Goal: Information Seeking & Learning: Check status

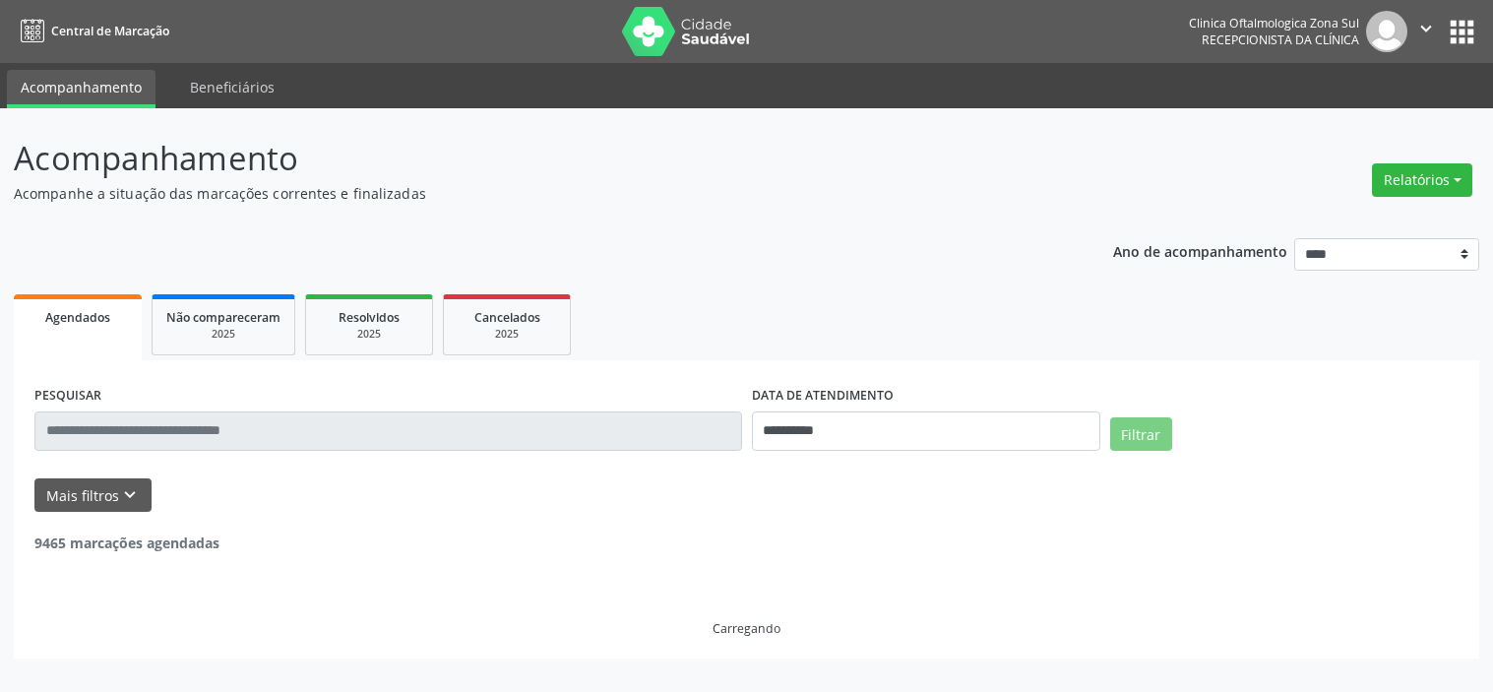
select select "*"
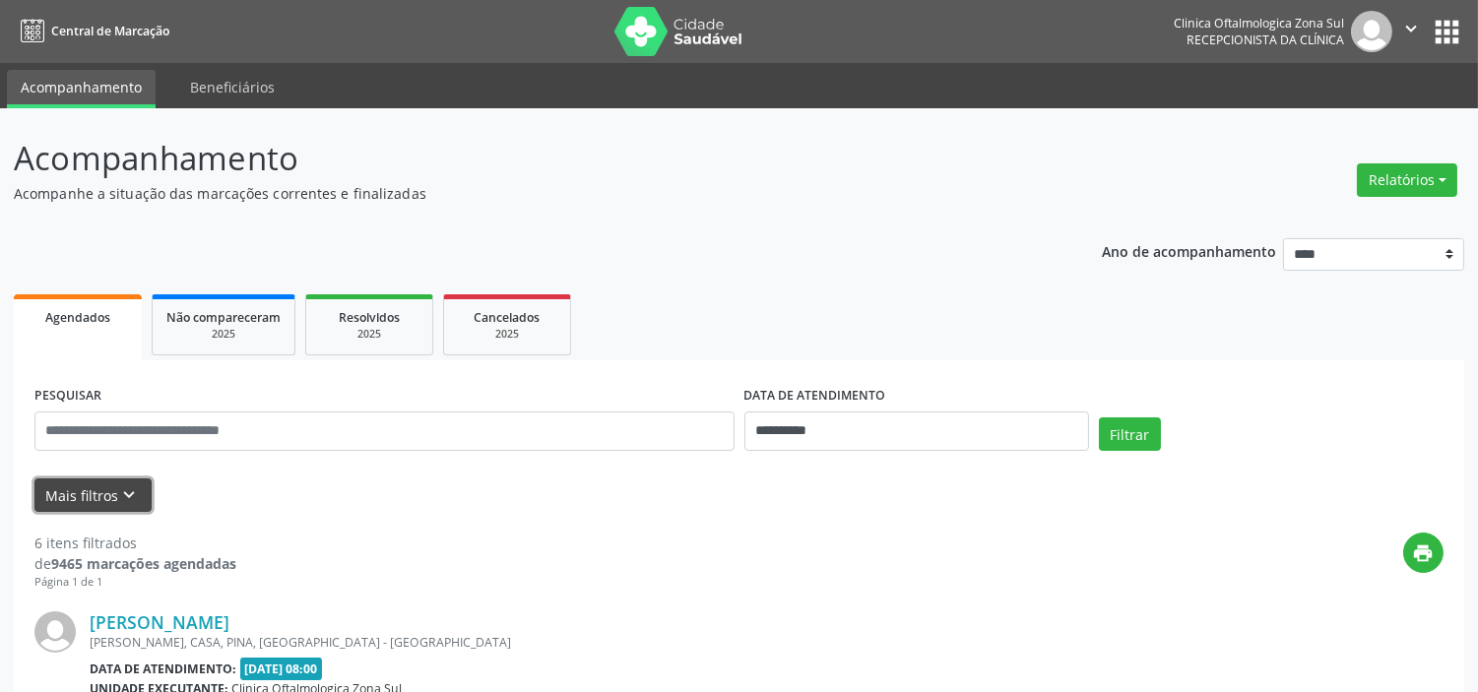
click at [125, 484] on icon "keyboard_arrow_down" at bounding box center [130, 495] width 22 height 22
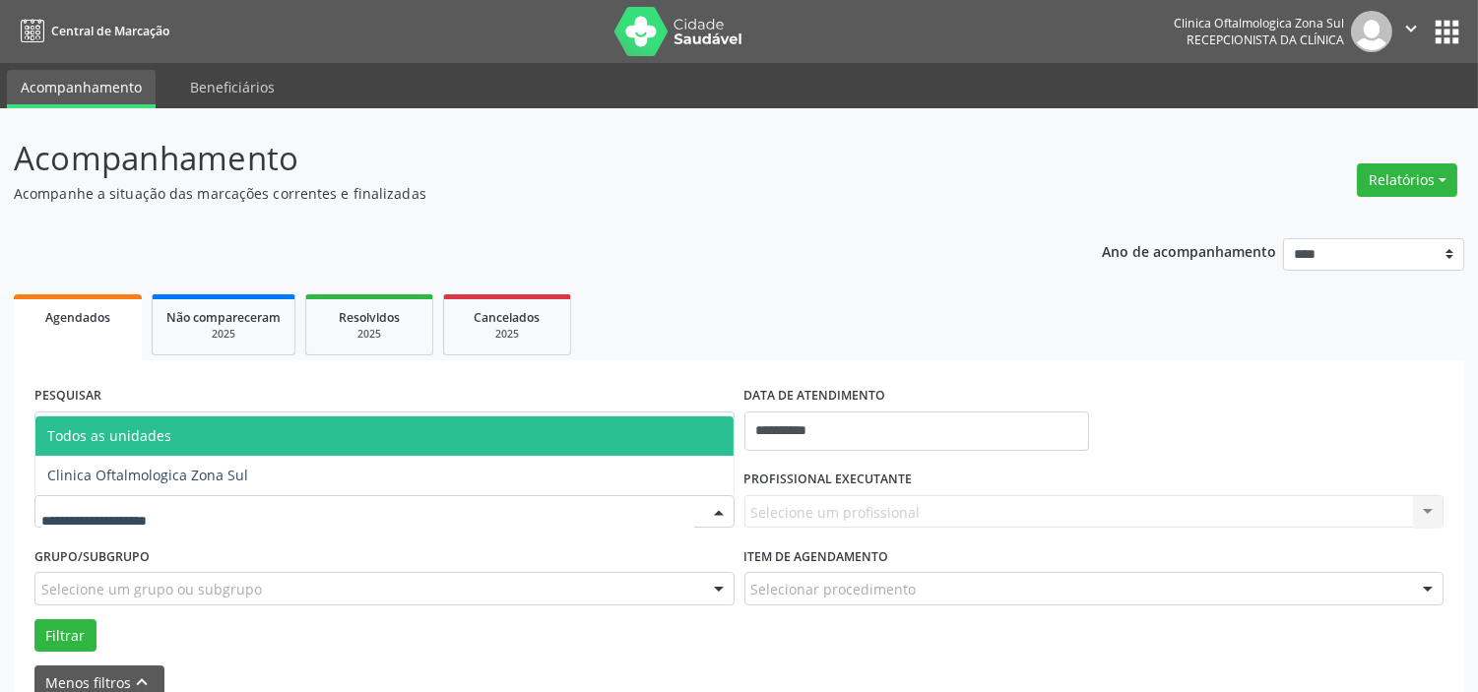
click at [199, 499] on div at bounding box center [384, 511] width 700 height 33
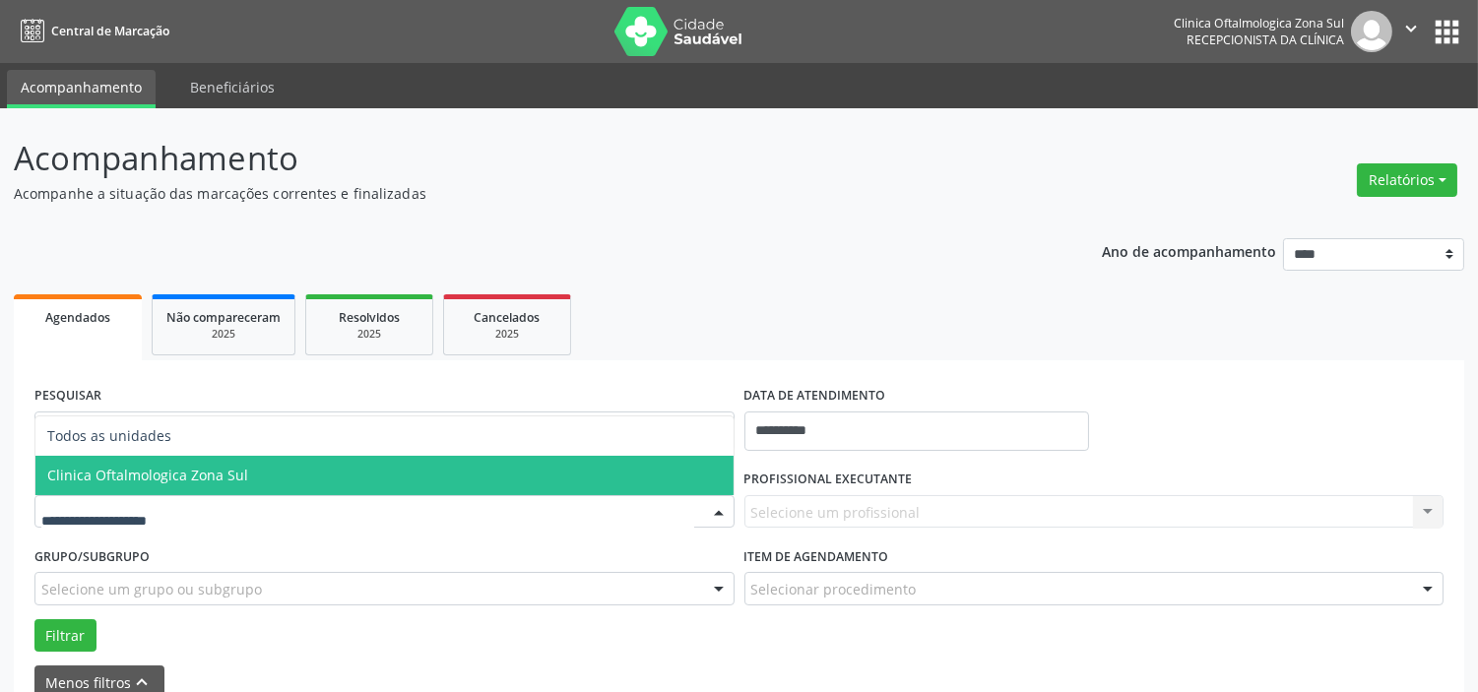
click at [209, 468] on span "Clinica Oftalmologica Zona Sul" at bounding box center [147, 475] width 201 height 19
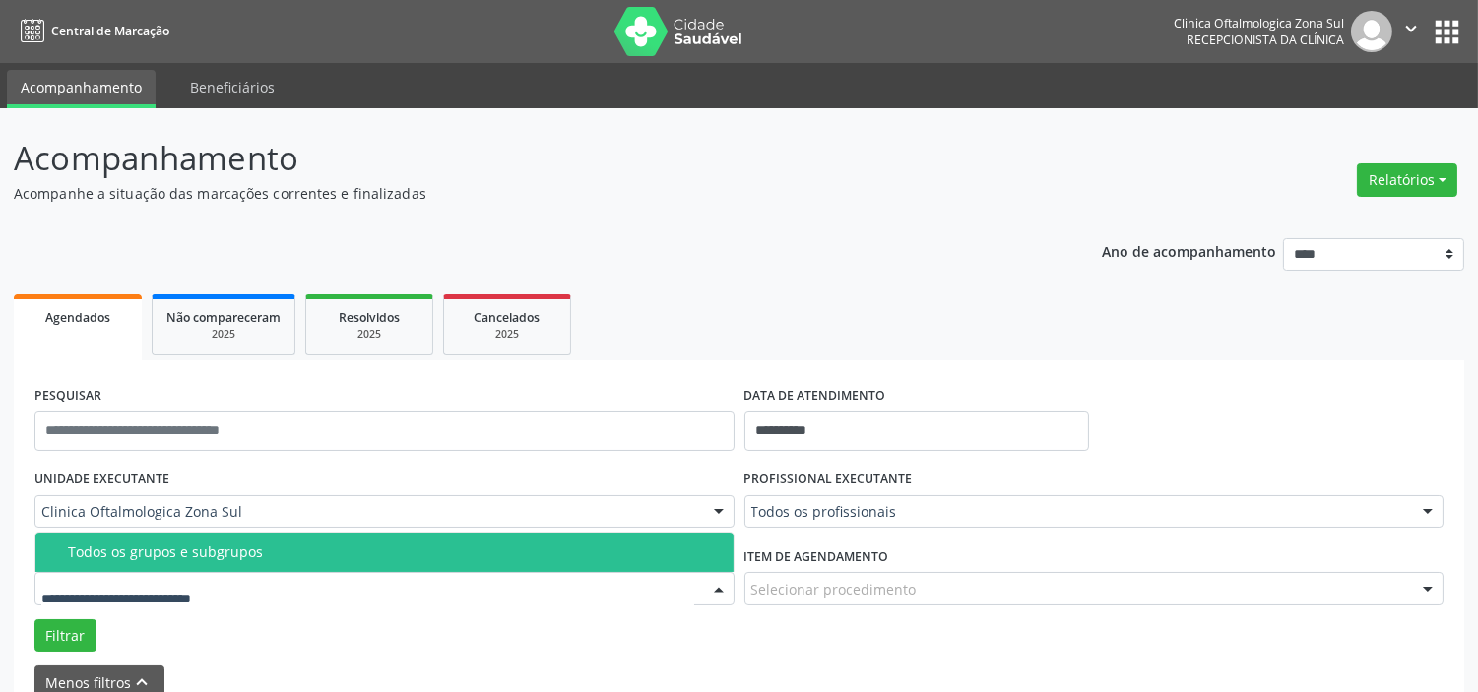
click at [231, 561] on span "Todos os grupos e subgrupos" at bounding box center [384, 552] width 698 height 39
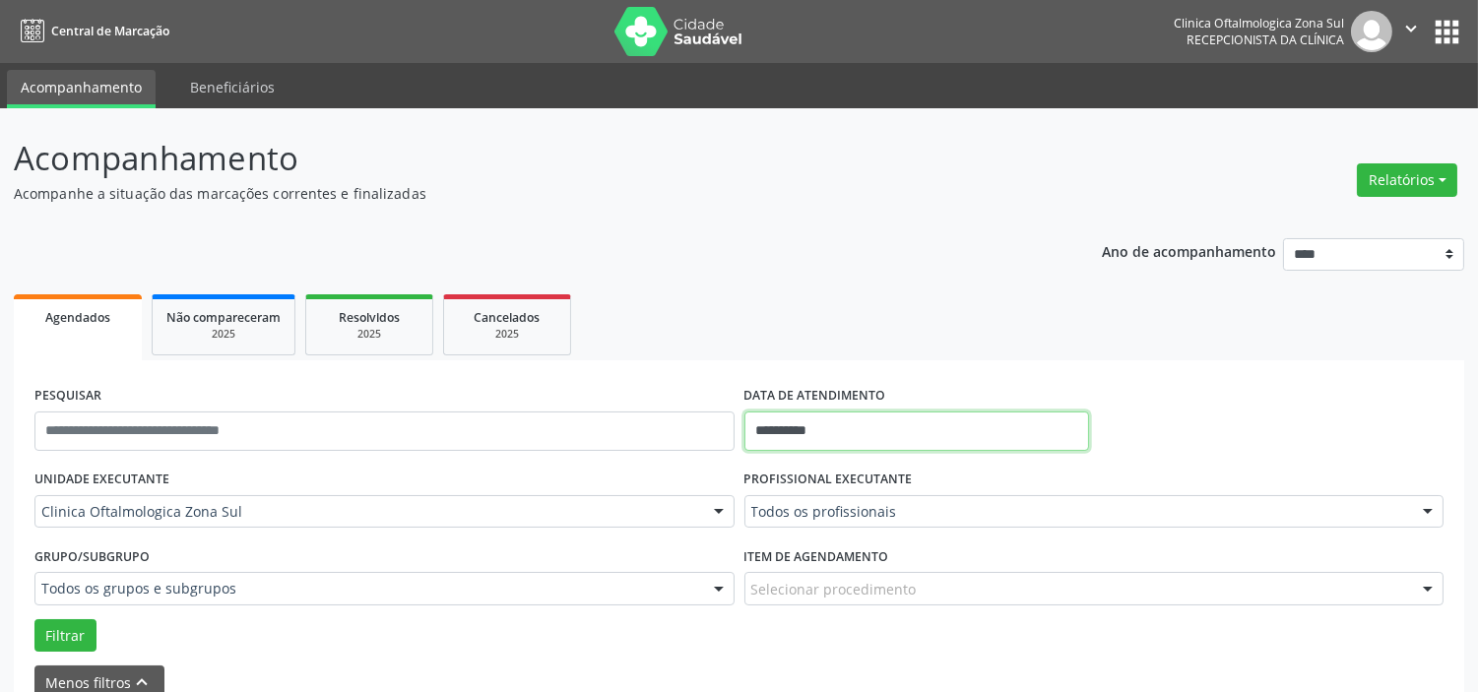
click at [835, 428] on input "**********" at bounding box center [916, 430] width 345 height 39
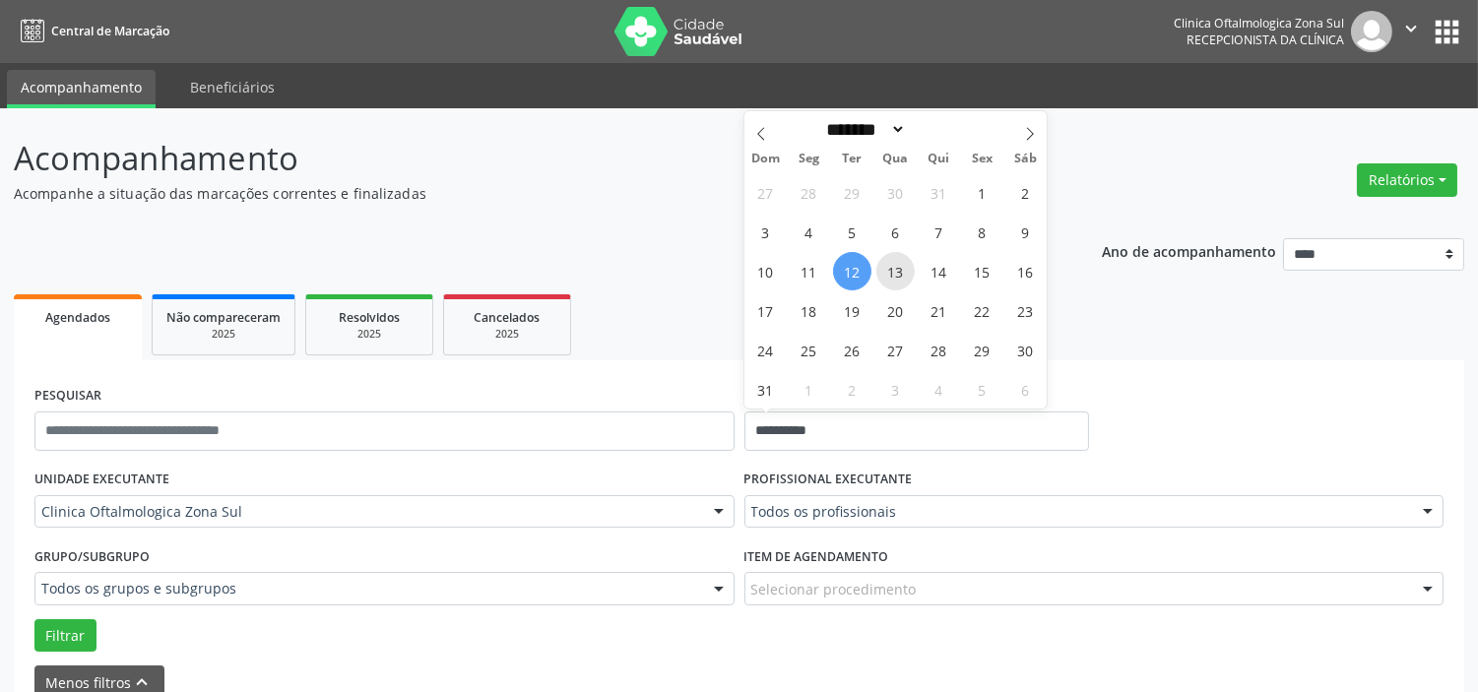
click at [901, 260] on span "13" at bounding box center [895, 271] width 38 height 38
type input "**********"
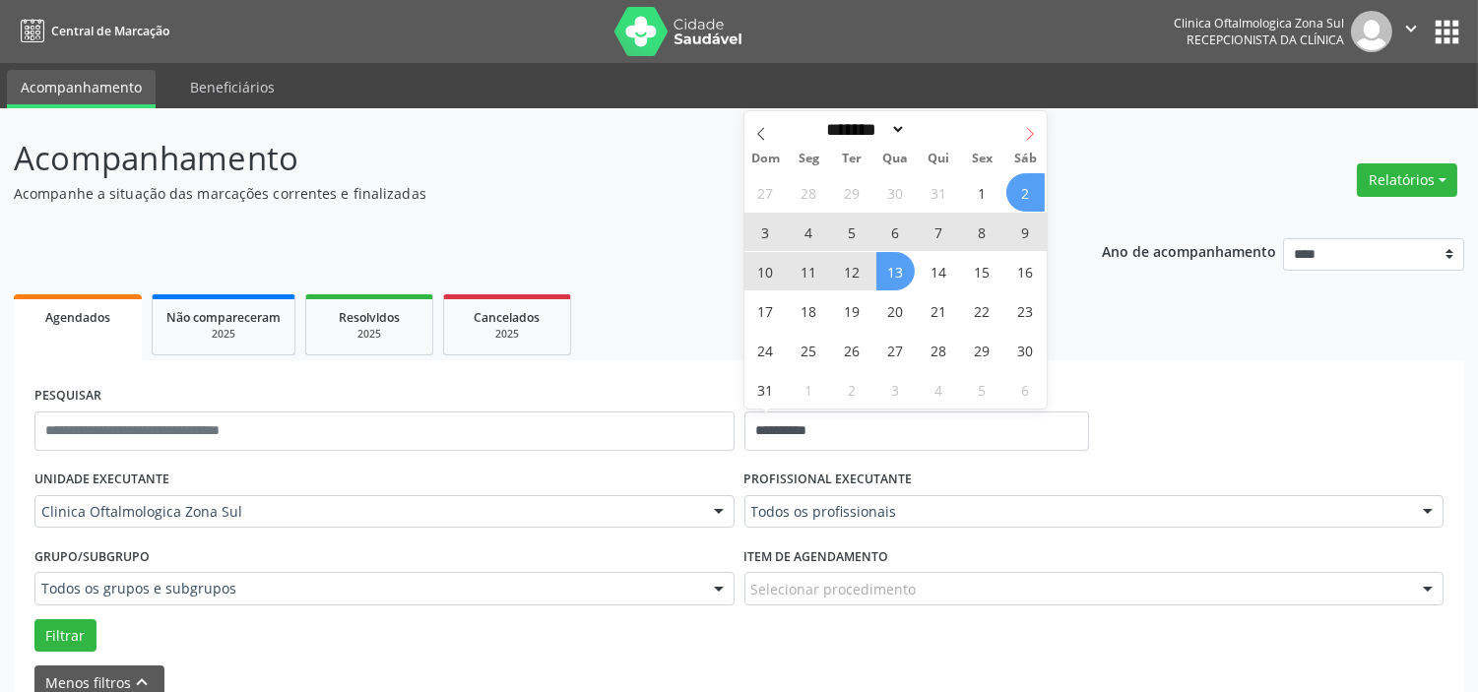
click at [1028, 132] on icon at bounding box center [1030, 134] width 14 height 14
select select "*"
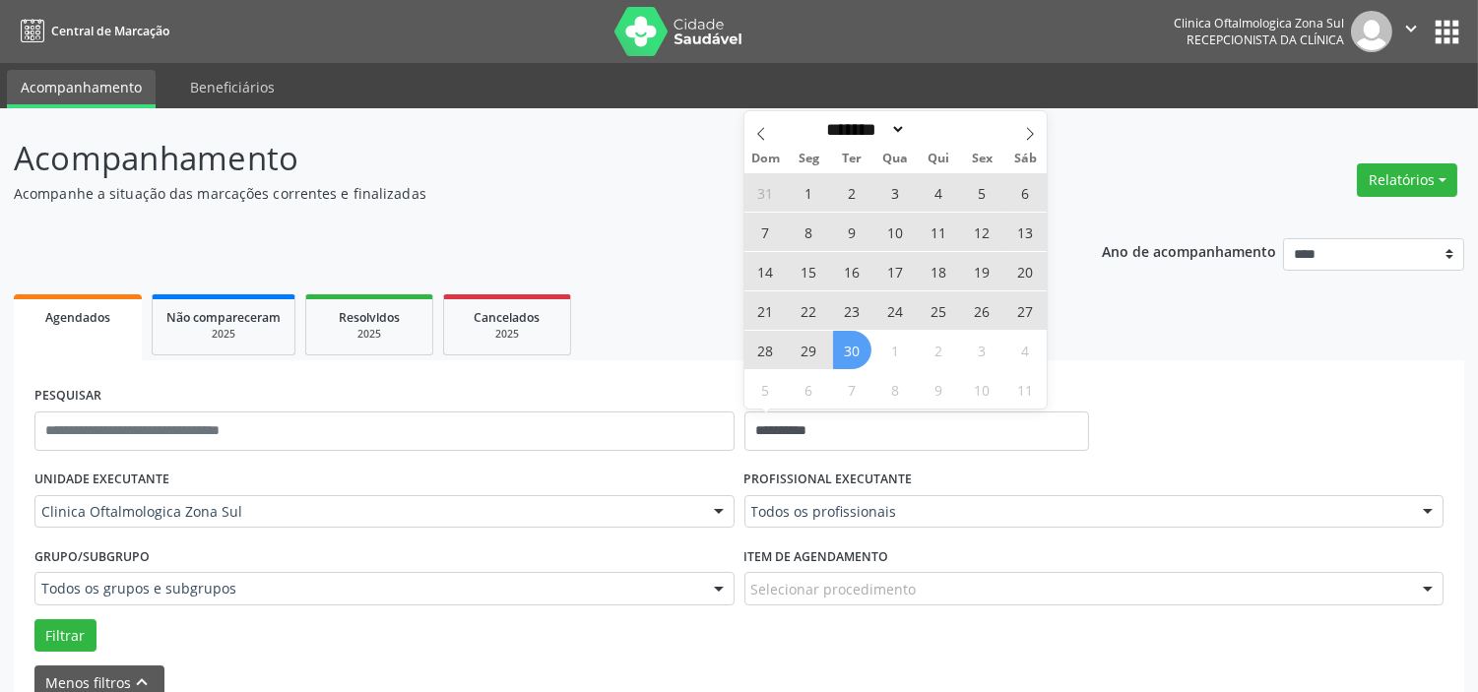
click at [853, 358] on span "30" at bounding box center [852, 350] width 38 height 38
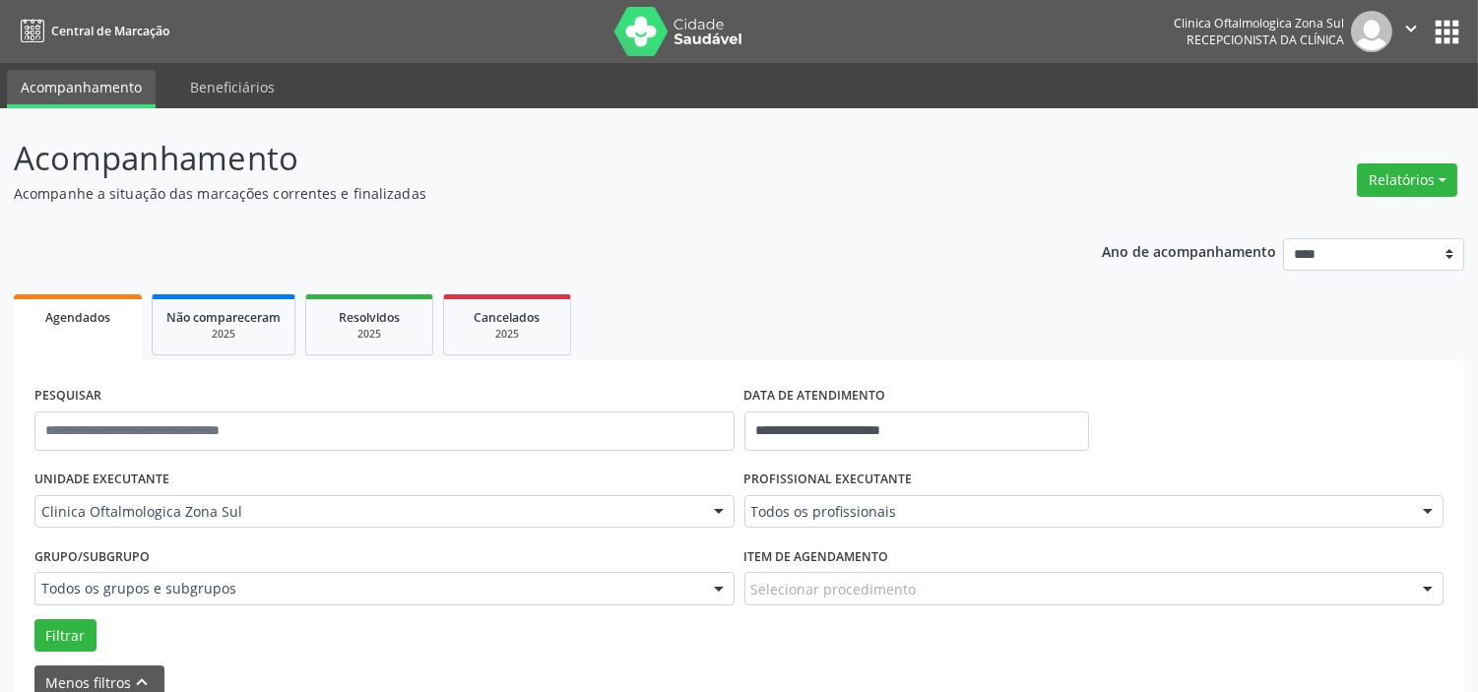
click at [849, 499] on div "Todos os profissionais" at bounding box center [1094, 511] width 700 height 33
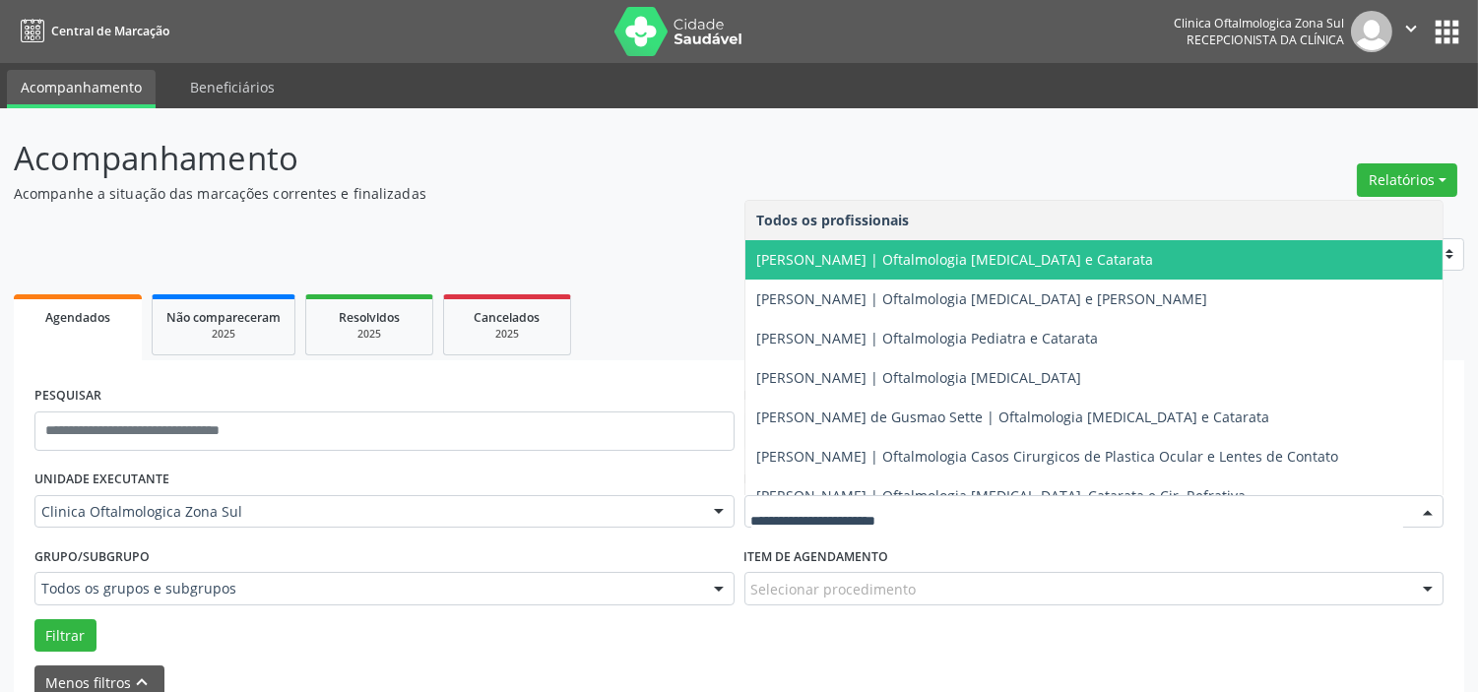
click at [862, 267] on span "[PERSON_NAME] | Oftalmologia [MEDICAL_DATA] e Catarata" at bounding box center [955, 259] width 397 height 19
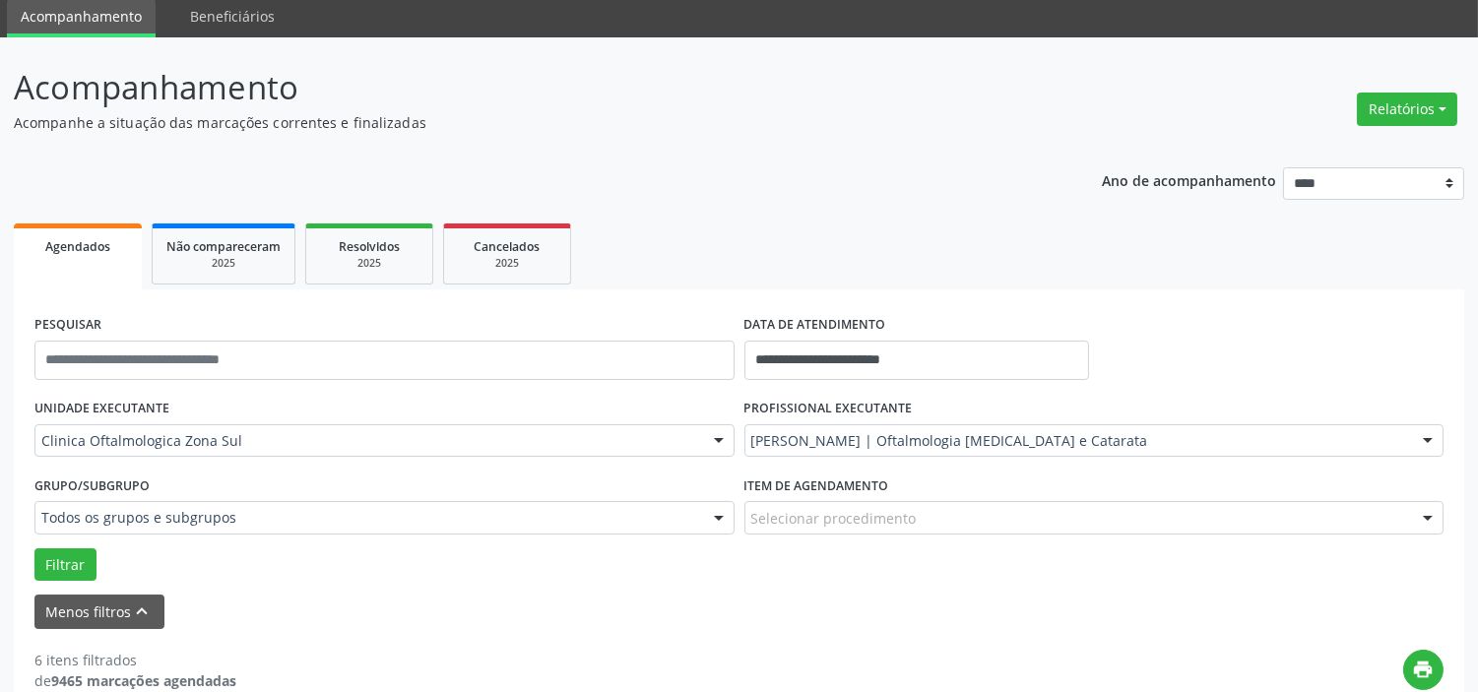
scroll to position [109, 0]
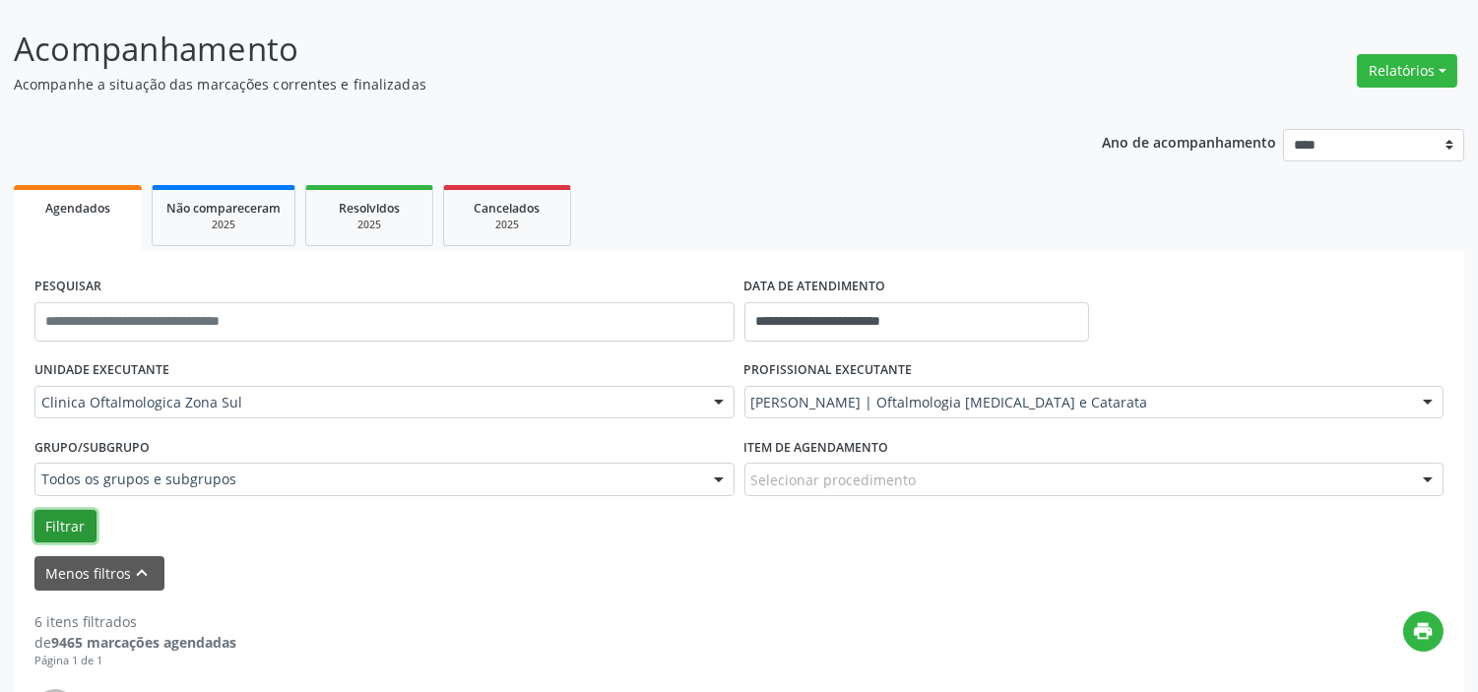
click at [70, 532] on button "Filtrar" at bounding box center [65, 526] width 62 height 33
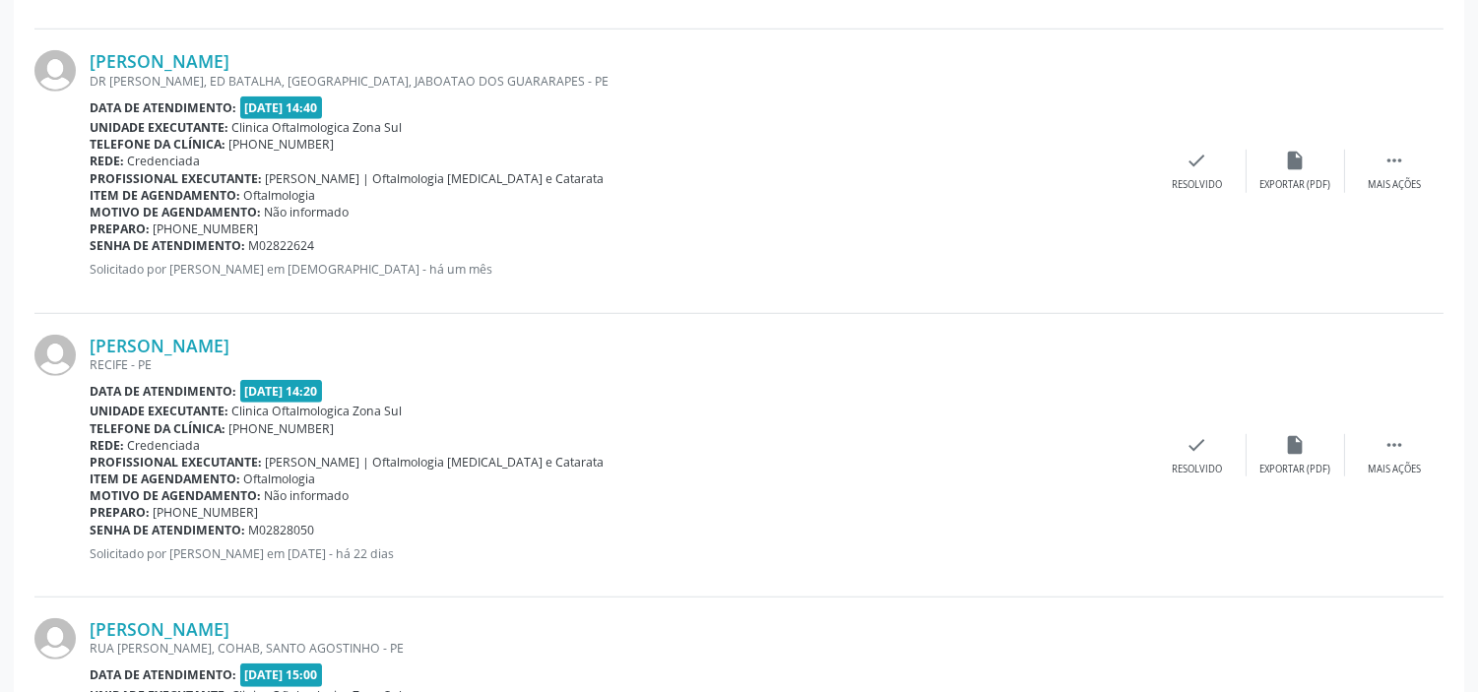
scroll to position [3062, 0]
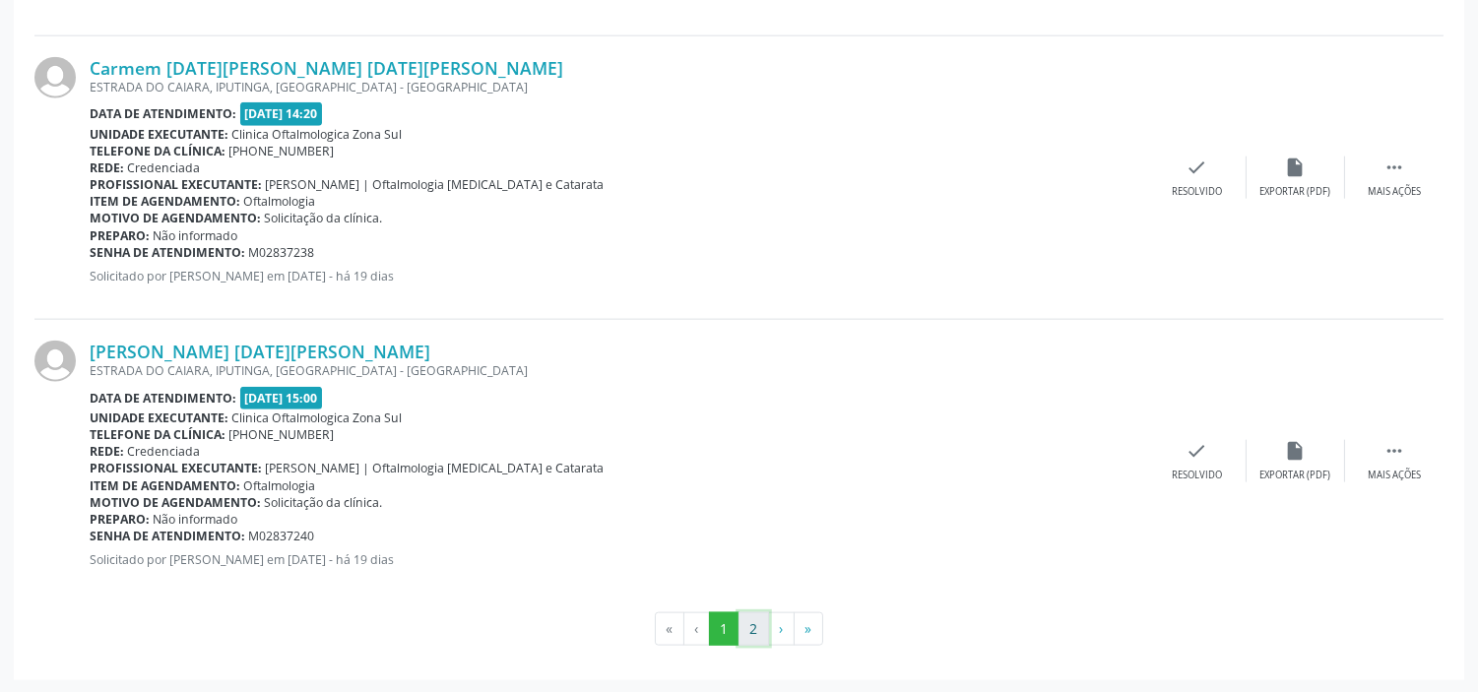
click at [743, 636] on button "2" at bounding box center [753, 628] width 31 height 33
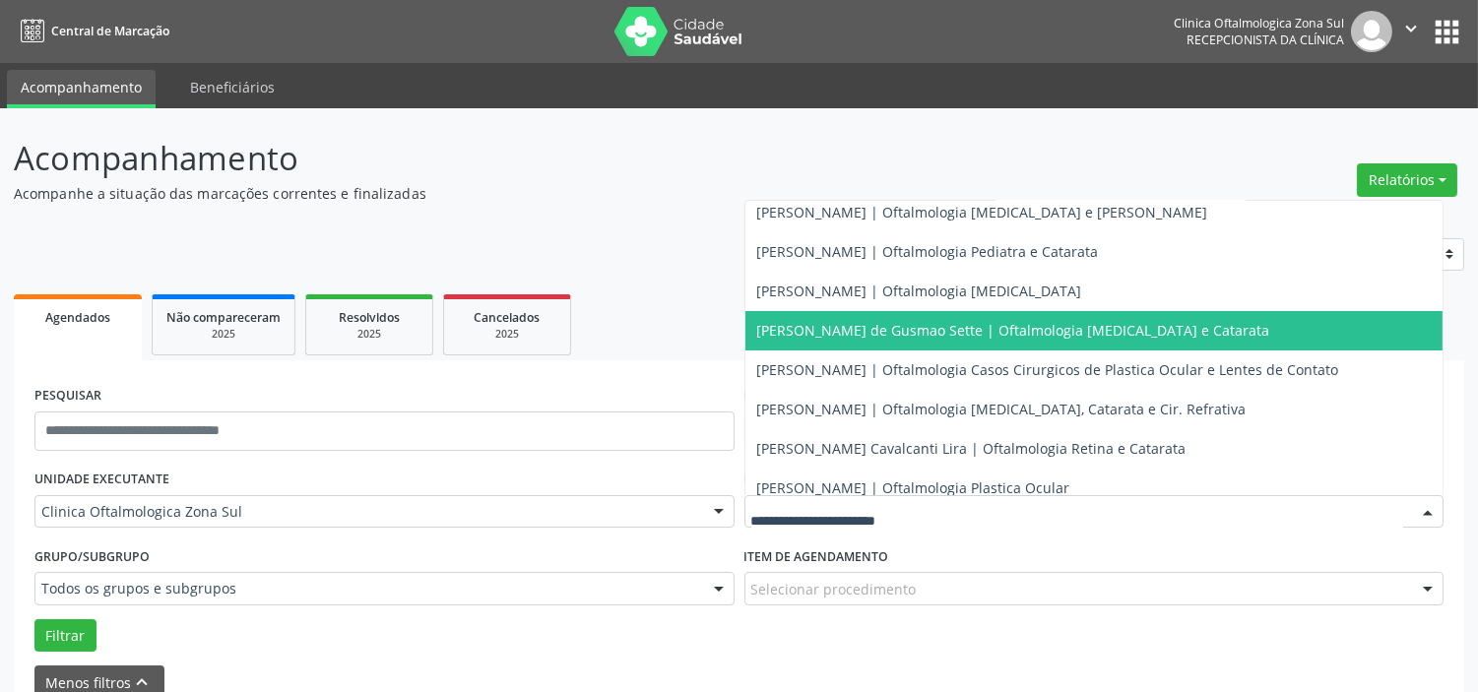
scroll to position [178, 0]
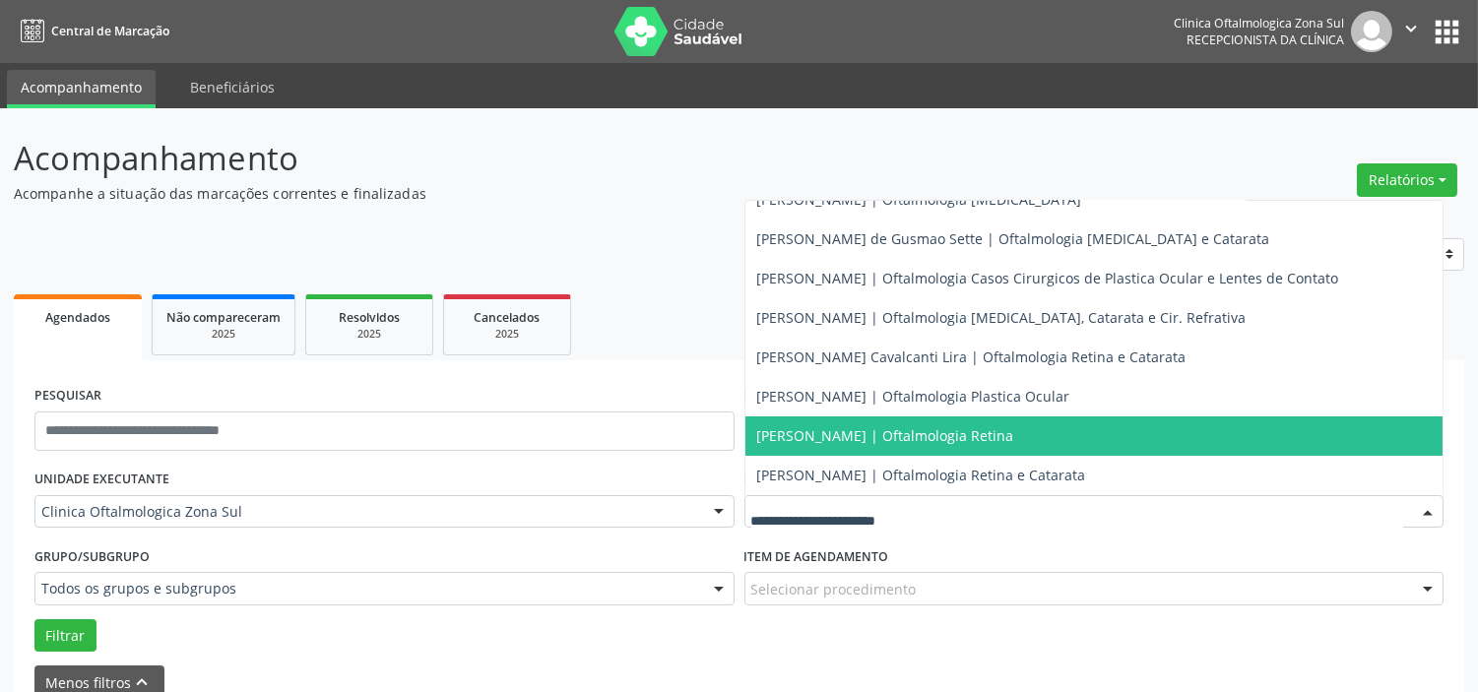
drag, startPoint x: 828, startPoint y: 430, endPoint x: 576, endPoint y: 504, distance: 262.6
click at [828, 431] on span "[PERSON_NAME] | Oftalmologia Retina" at bounding box center [885, 435] width 257 height 19
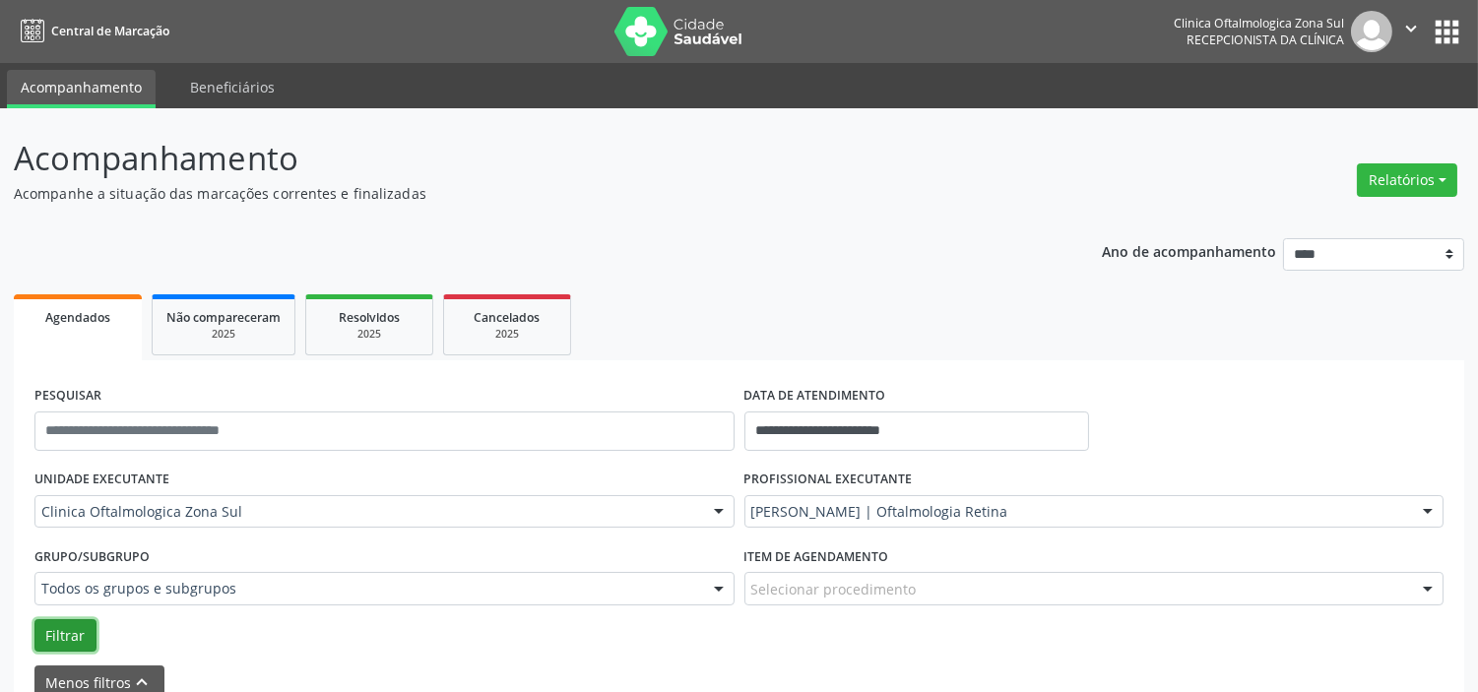
click at [67, 625] on button "Filtrar" at bounding box center [65, 635] width 62 height 33
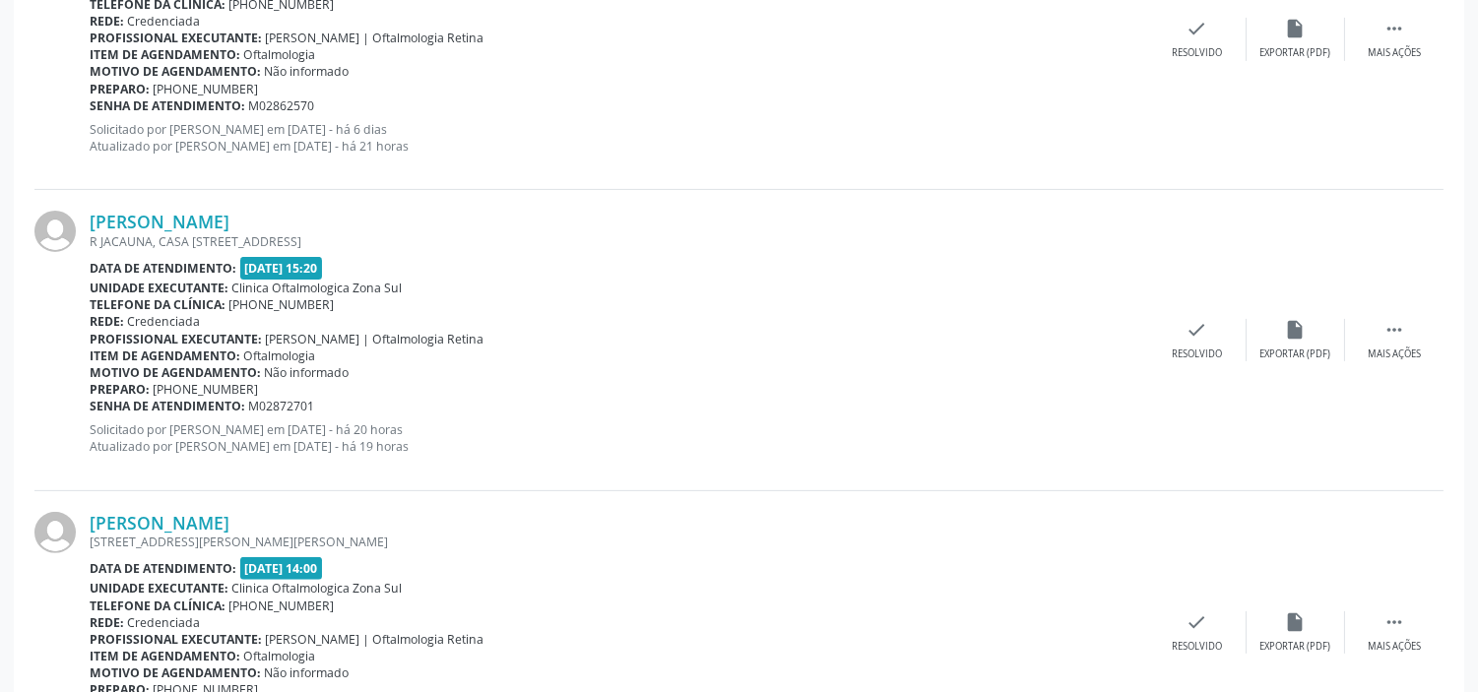
scroll to position [1203, 0]
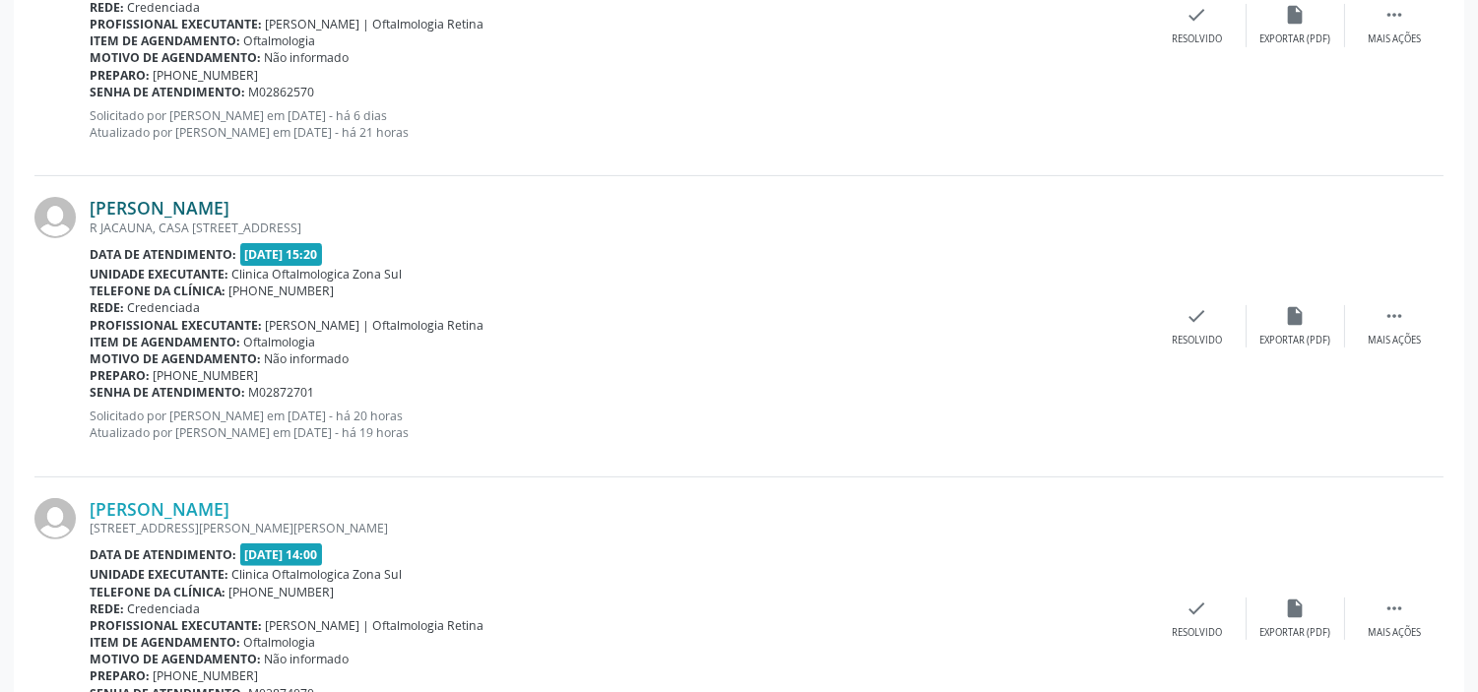
click at [197, 209] on link "[PERSON_NAME]" at bounding box center [160, 208] width 140 height 22
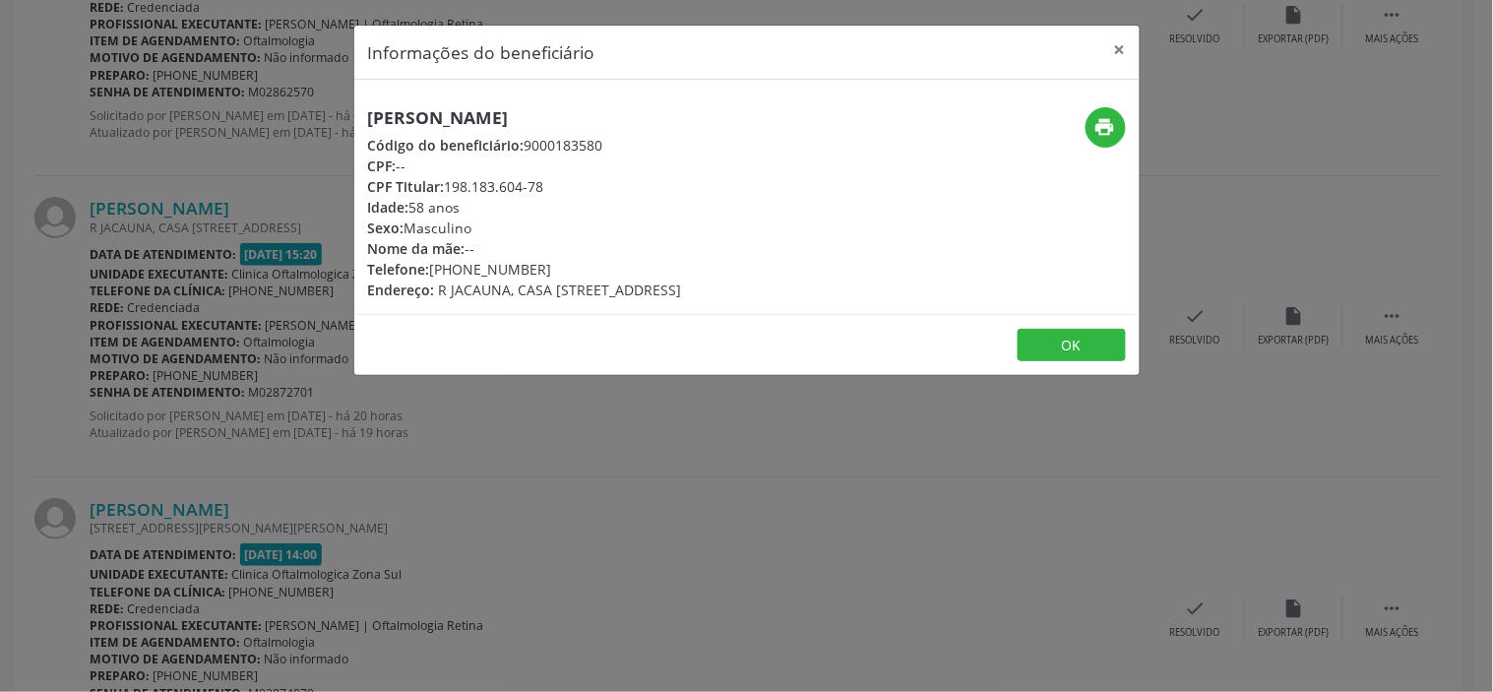
click at [522, 115] on h5 "[PERSON_NAME]" at bounding box center [525, 117] width 314 height 21
copy div "[PERSON_NAME]"
click at [437, 565] on div "Informações do beneficiário × [PERSON_NAME] Código do beneficiário: 9000183580 …" at bounding box center [746, 346] width 1493 height 692
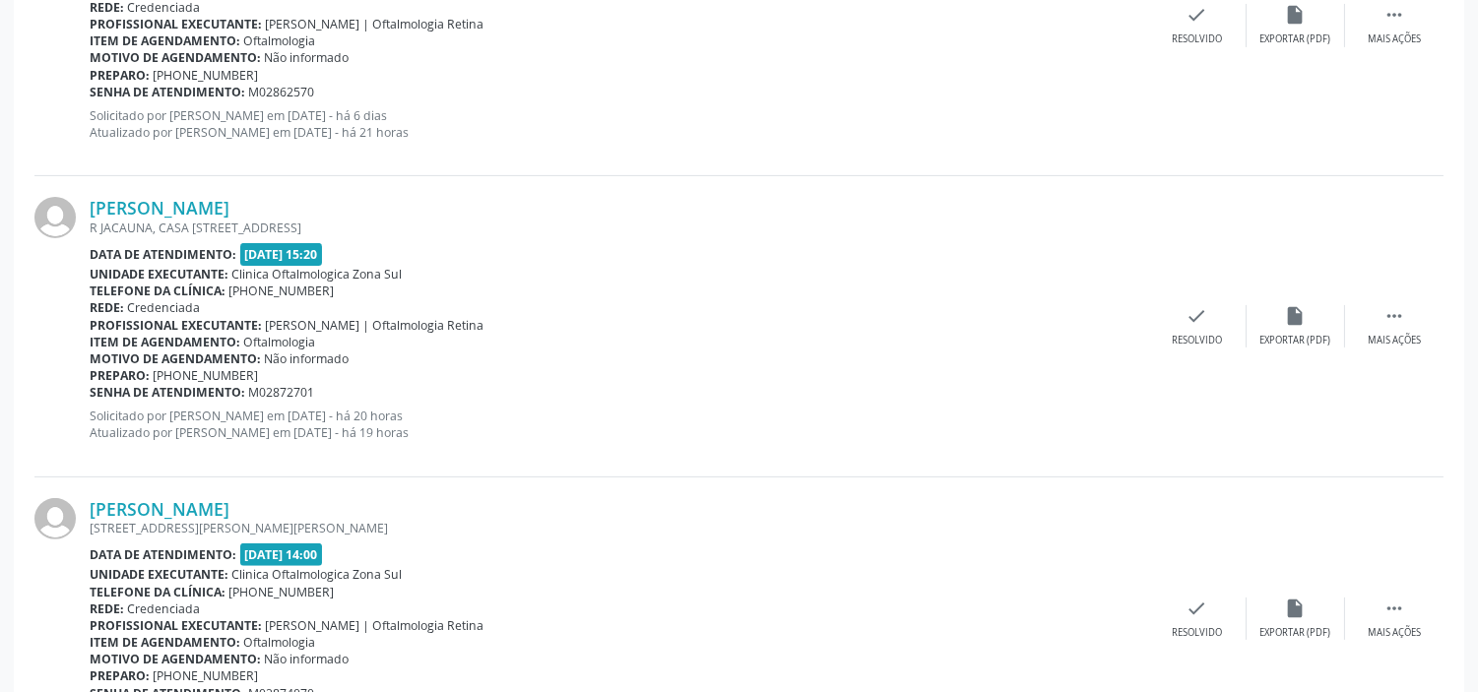
click at [300, 392] on span "M02872701" at bounding box center [282, 392] width 66 height 17
click at [310, 392] on span "M02872701" at bounding box center [282, 392] width 66 height 17
drag, startPoint x: 313, startPoint y: 392, endPoint x: 91, endPoint y: 399, distance: 222.6
click at [91, 399] on div "Senha de atendimento: M02872701" at bounding box center [619, 392] width 1058 height 17
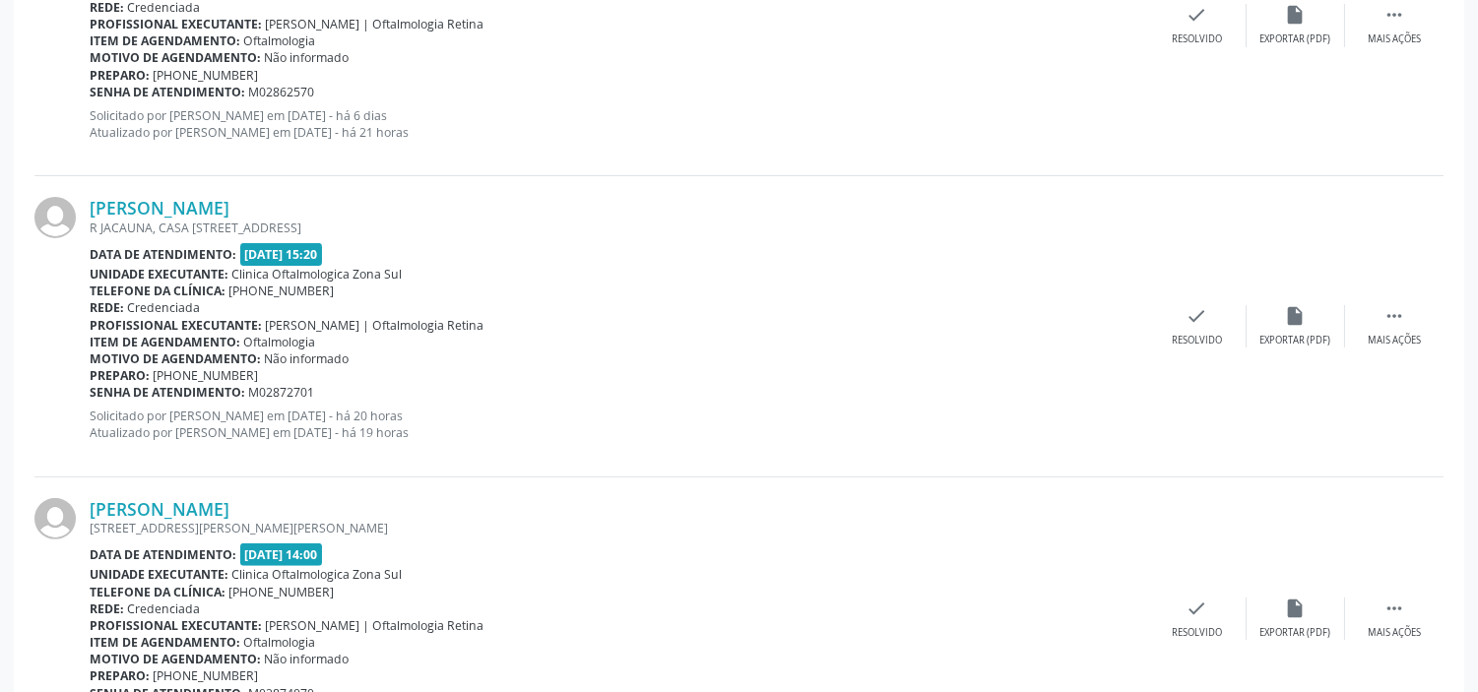
copy div "Senha de atendimento: M02872701"
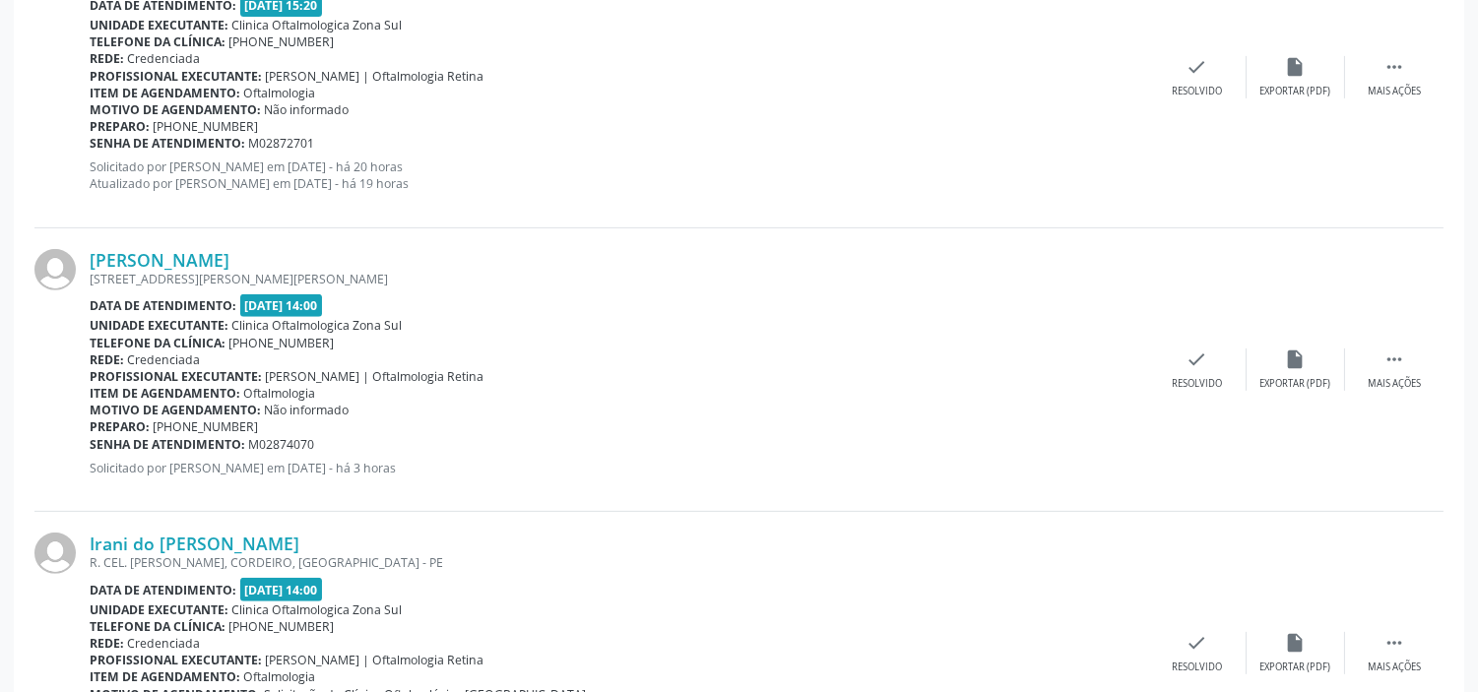
scroll to position [1531, 0]
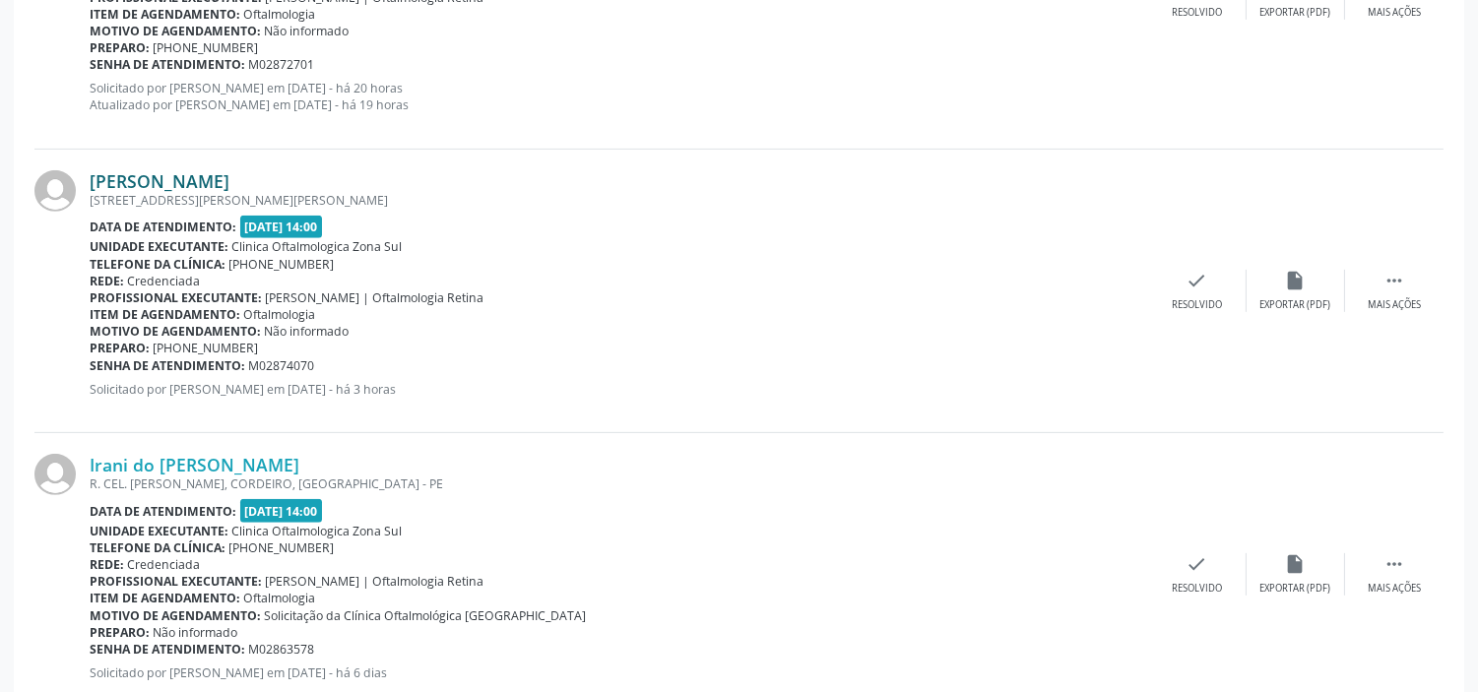
click at [229, 180] on link "[PERSON_NAME]" at bounding box center [160, 181] width 140 height 22
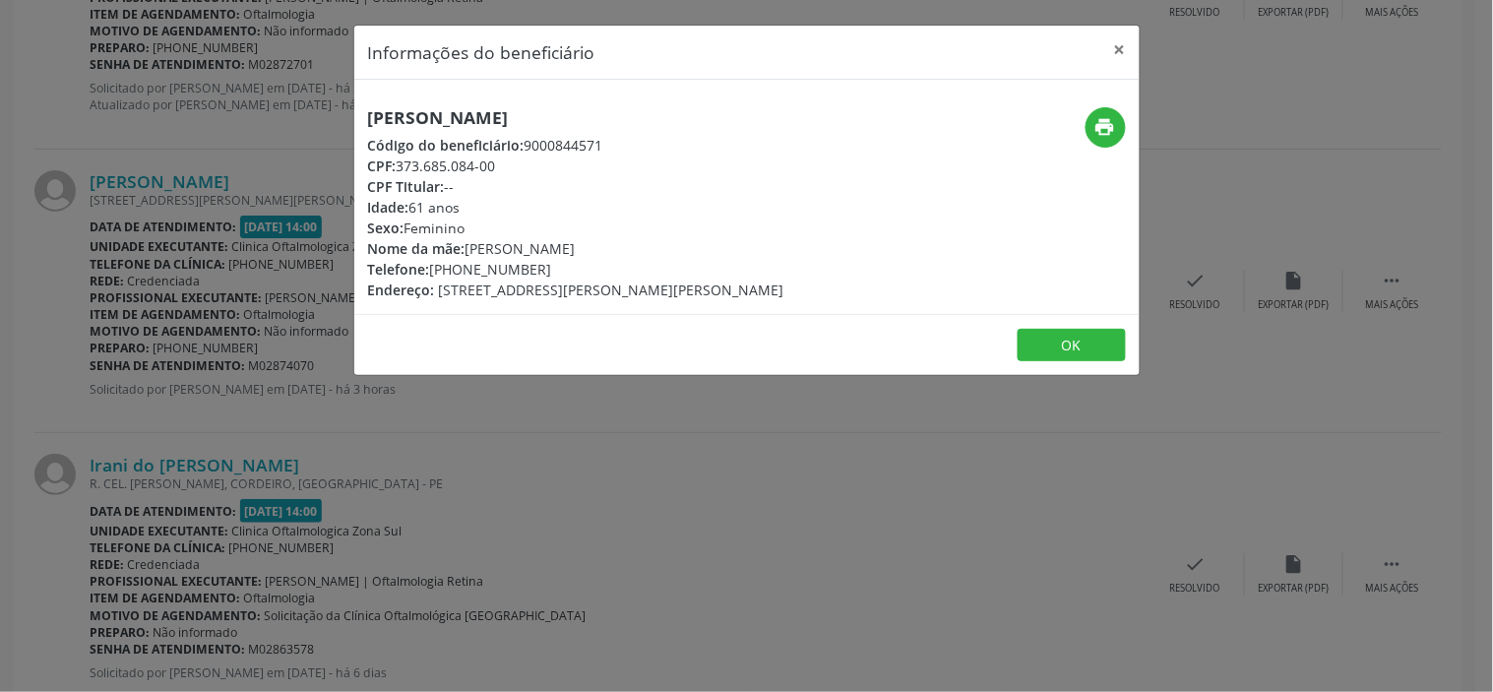
click at [470, 161] on div "CPF: 373.685.084-00" at bounding box center [576, 166] width 416 height 21
click at [472, 161] on div "CPF: 373.685.084-00" at bounding box center [576, 166] width 416 height 21
click at [487, 160] on div "CPF: 373.685.084-00" at bounding box center [576, 166] width 416 height 21
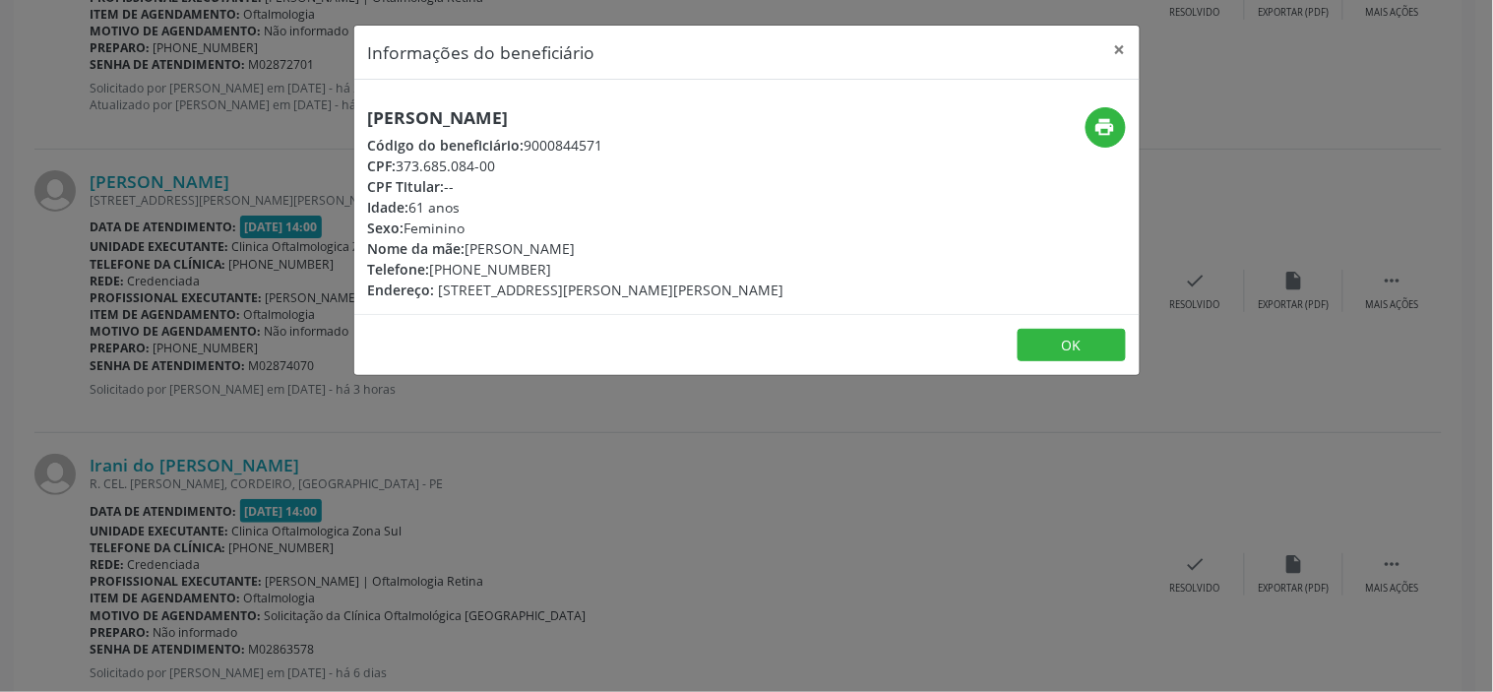
click at [497, 160] on div "CPF: 373.685.084-00" at bounding box center [576, 166] width 416 height 21
click at [402, 165] on div "CPF: 373.685.084-00" at bounding box center [576, 166] width 416 height 21
copy div "373.685.084-00"
click at [464, 115] on h5 "[PERSON_NAME]" at bounding box center [576, 117] width 416 height 21
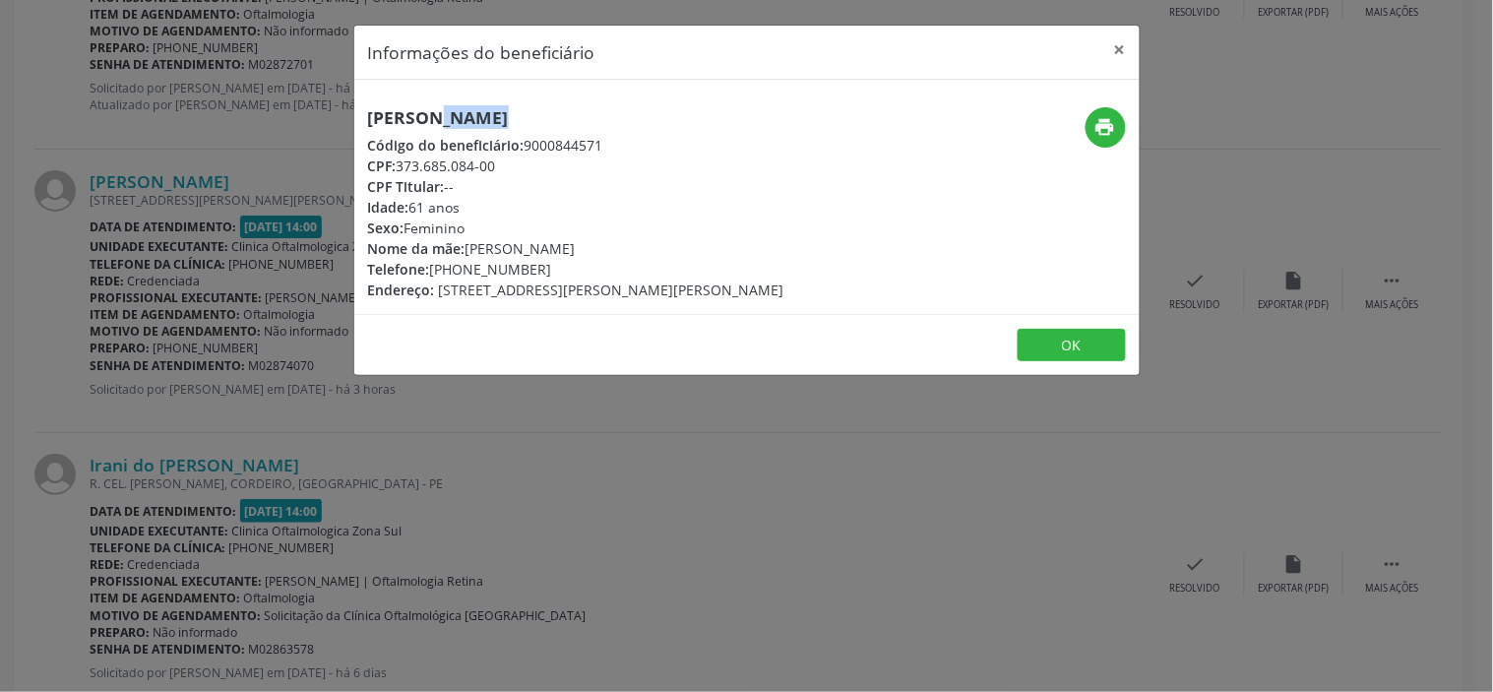
click at [464, 115] on h5 "[PERSON_NAME]" at bounding box center [576, 117] width 416 height 21
copy div "[PERSON_NAME]"
drag, startPoint x: 404, startPoint y: 160, endPoint x: 543, endPoint y: 168, distance: 140.0
click at [543, 168] on div "CPF: 373.685.084-00" at bounding box center [576, 166] width 416 height 21
copy div "373.685.084-00"
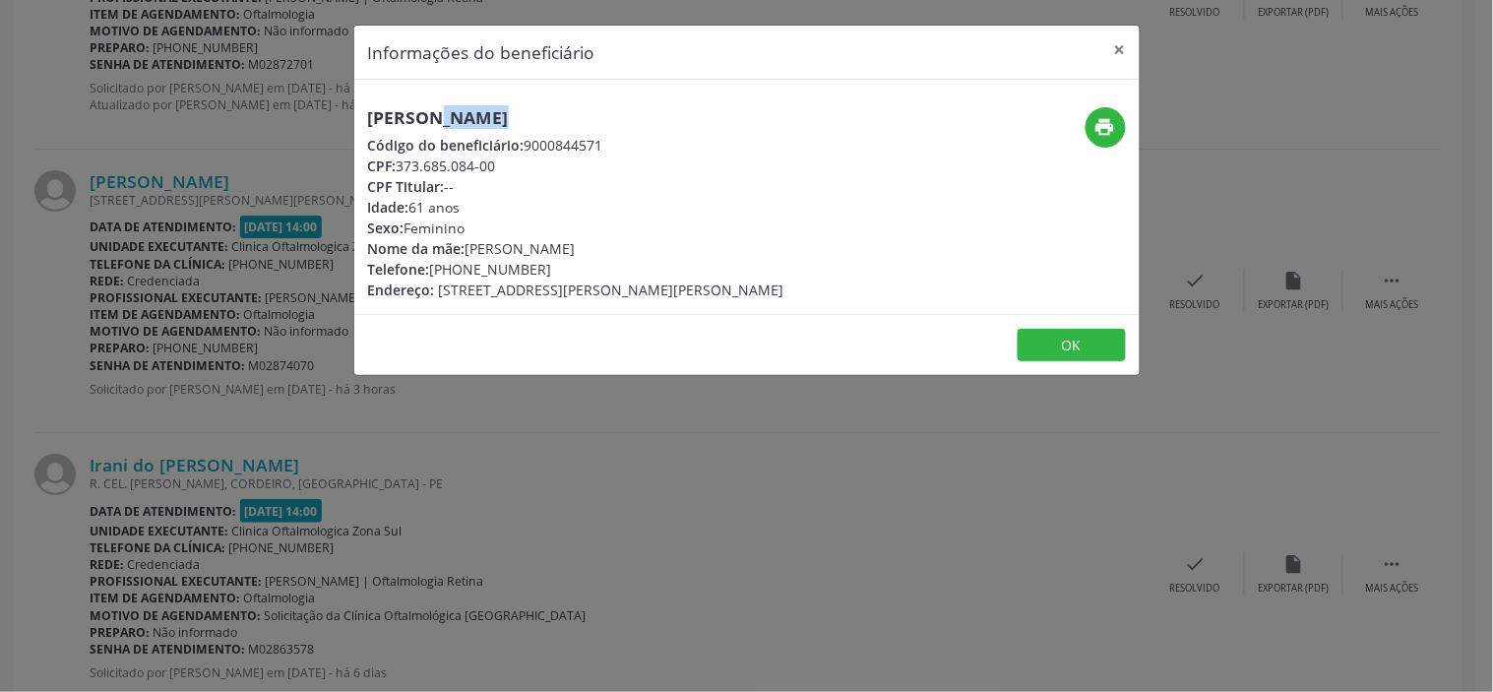
drag, startPoint x: 535, startPoint y: 266, endPoint x: 438, endPoint y: 269, distance: 96.5
click at [438, 269] on div "Telefone: [PHONE_NUMBER]" at bounding box center [576, 269] width 416 height 21
copy div "81) 98765-5445"
drag, startPoint x: 616, startPoint y: 246, endPoint x: 470, endPoint y: 247, distance: 146.7
click at [470, 247] on div "Nome da mãe: [PERSON_NAME]" at bounding box center [576, 248] width 416 height 21
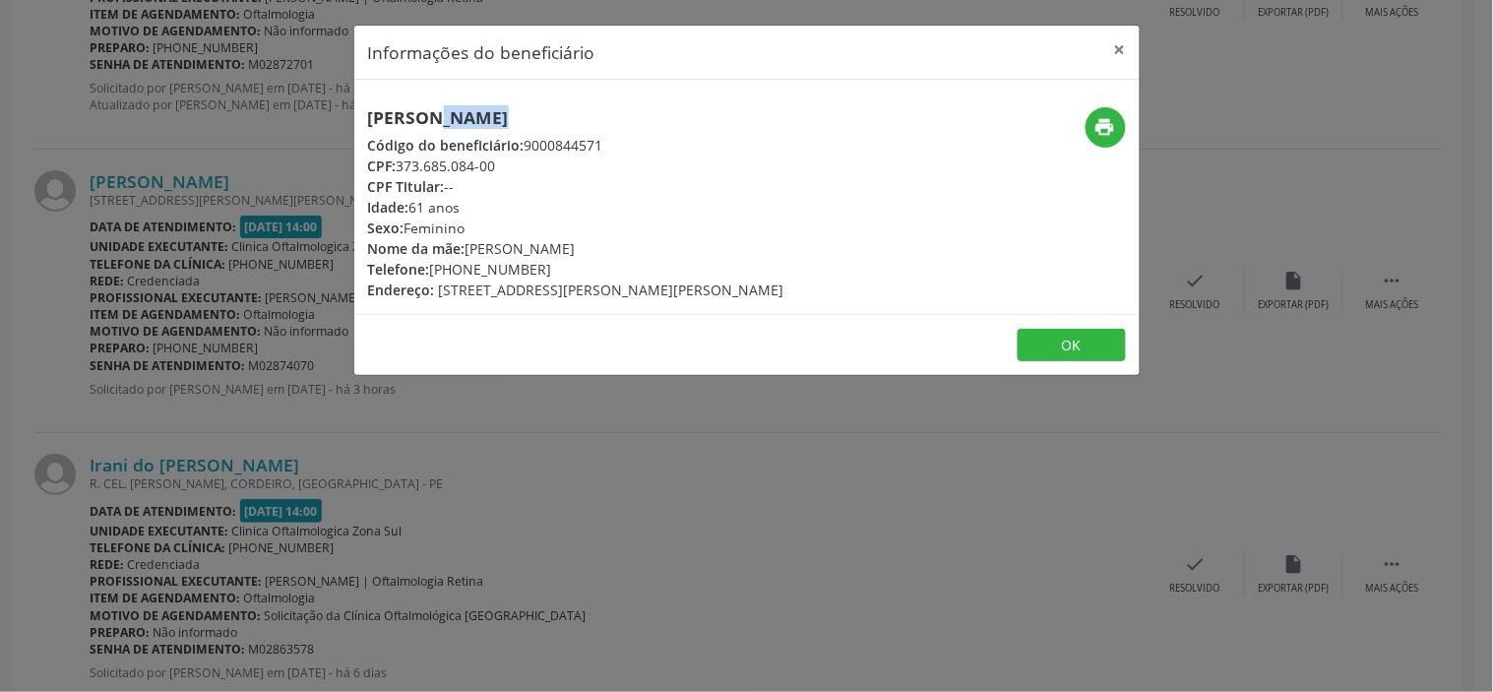
copy div "[PERSON_NAME]"
click at [411, 203] on div "Idade: 61 anos" at bounding box center [576, 207] width 416 height 21
copy div "Idade: 61 anos"
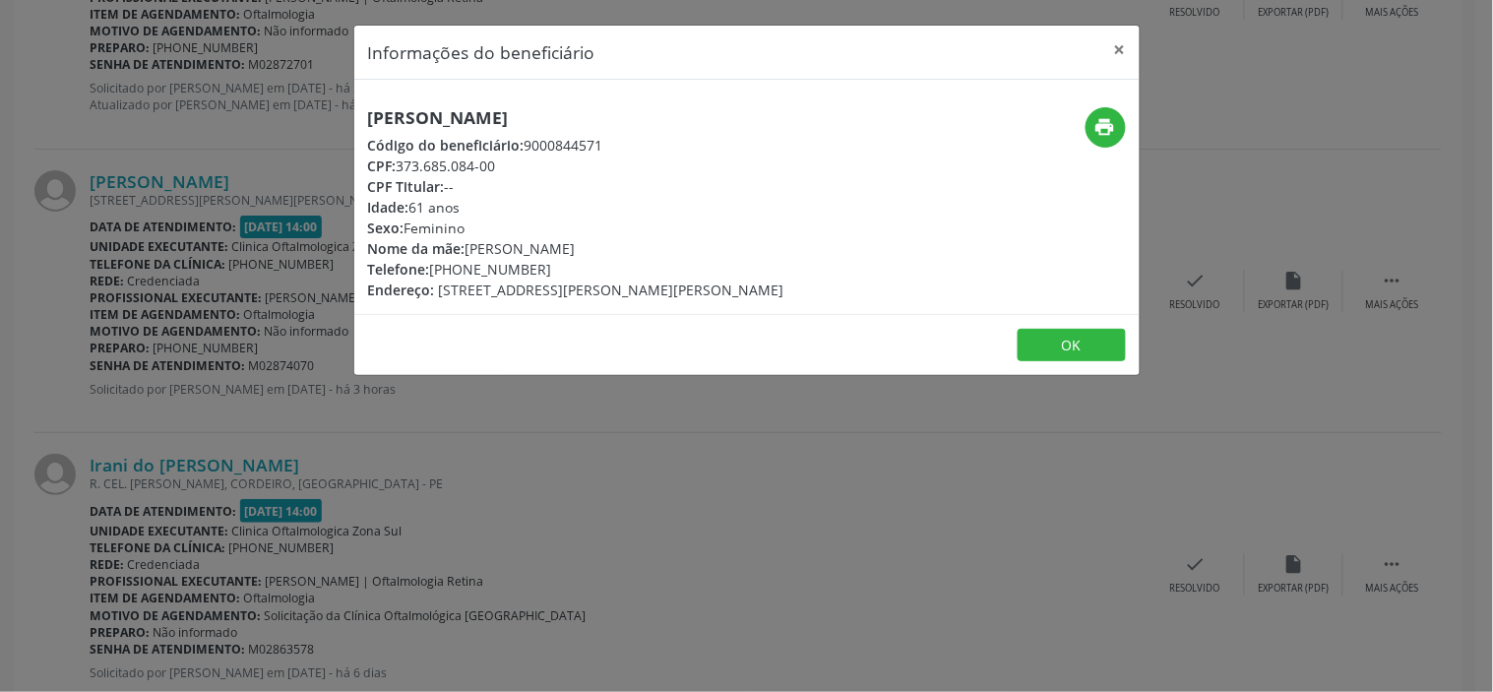
click at [546, 469] on div "Informações do beneficiário × [PERSON_NAME] Código do beneficiário: 9000844571 …" at bounding box center [746, 346] width 1493 height 692
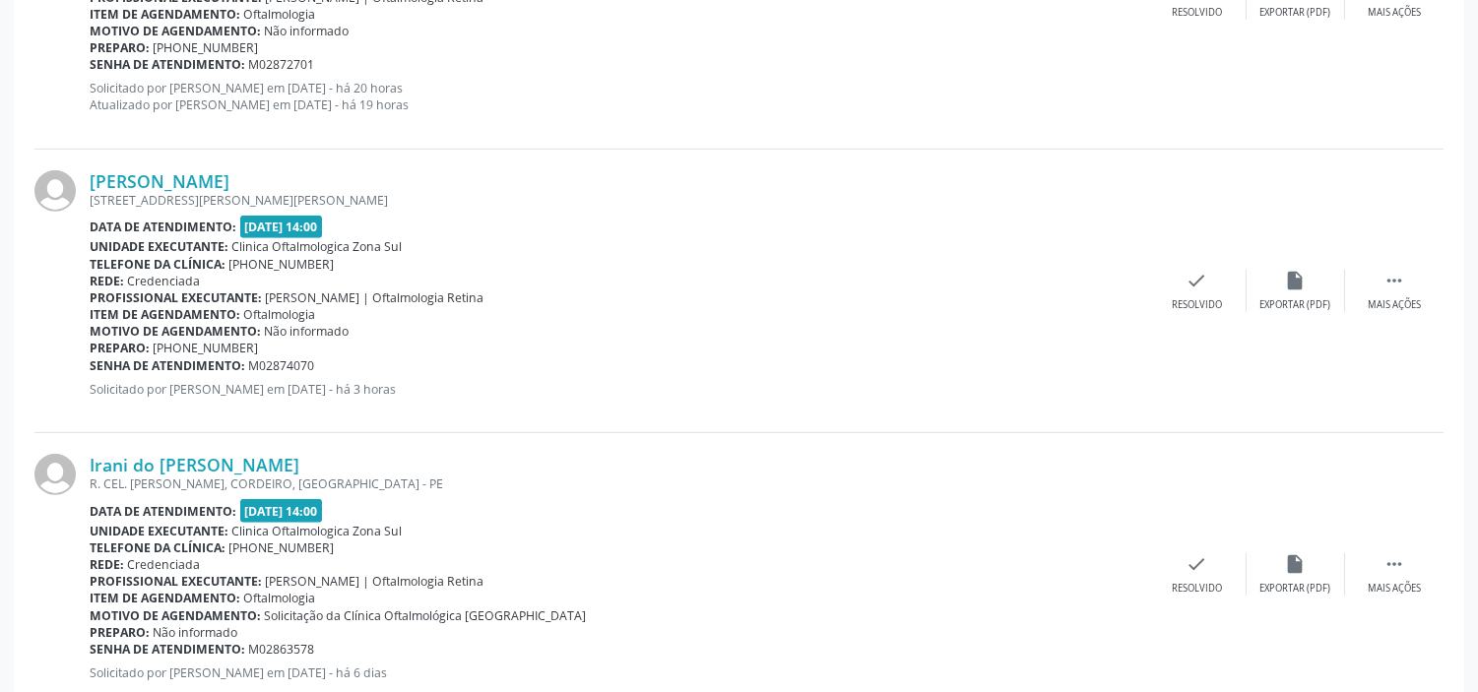
drag, startPoint x: 246, startPoint y: 364, endPoint x: 222, endPoint y: 362, distance: 23.7
click at [222, 362] on div "Senha de atendimento: M02874070" at bounding box center [619, 365] width 1058 height 17
drag, startPoint x: 331, startPoint y: 365, endPoint x: 92, endPoint y: 366, distance: 239.2
click at [92, 366] on div "Senha de atendimento: M02874070" at bounding box center [619, 365] width 1058 height 17
copy div "Senha de atendimento: M02874070"
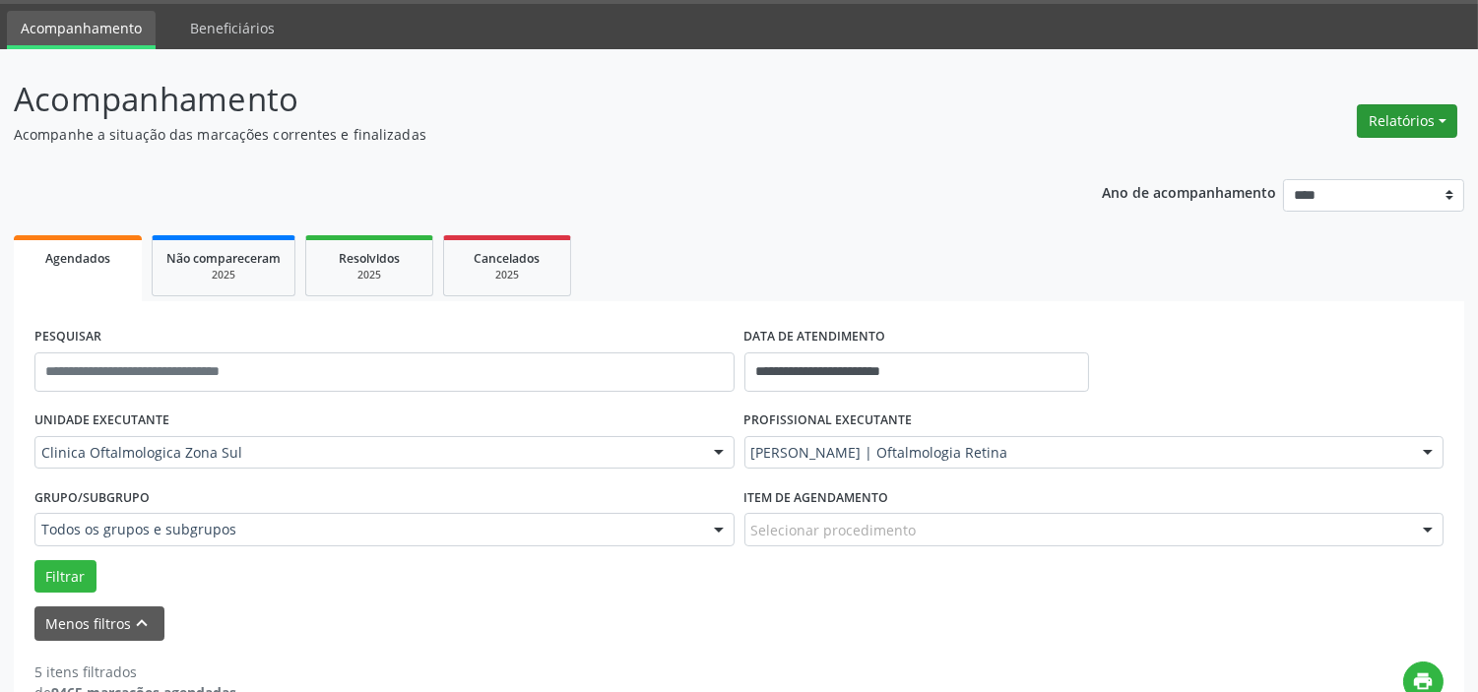
scroll to position [0, 0]
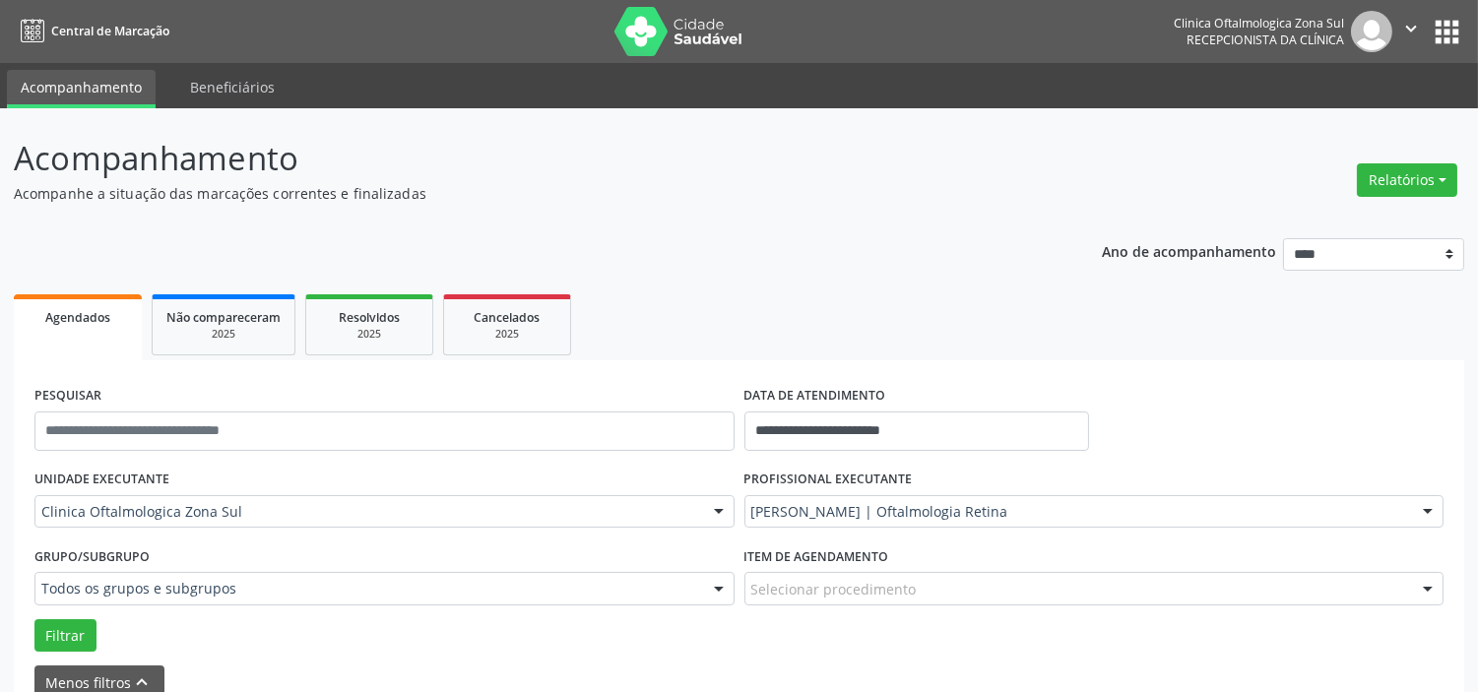
click at [1415, 26] on icon "" at bounding box center [1411, 29] width 22 height 22
click at [1359, 124] on link "Sair" at bounding box center [1360, 120] width 136 height 28
